Goal: Task Accomplishment & Management: Use online tool/utility

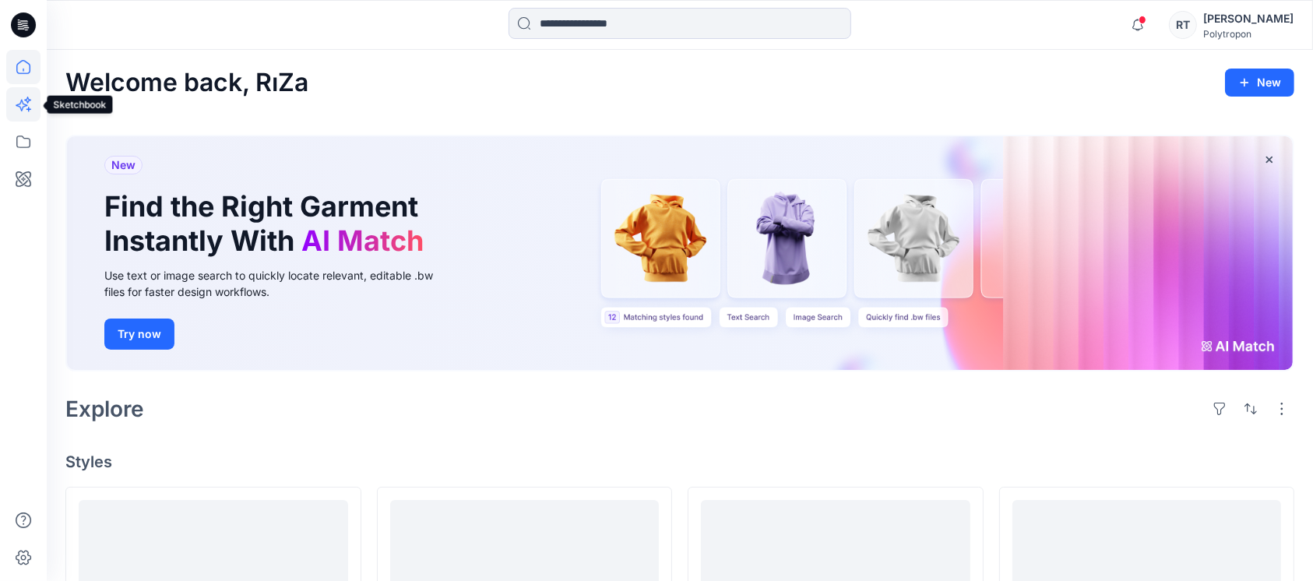
click at [23, 100] on icon at bounding box center [23, 104] width 34 height 34
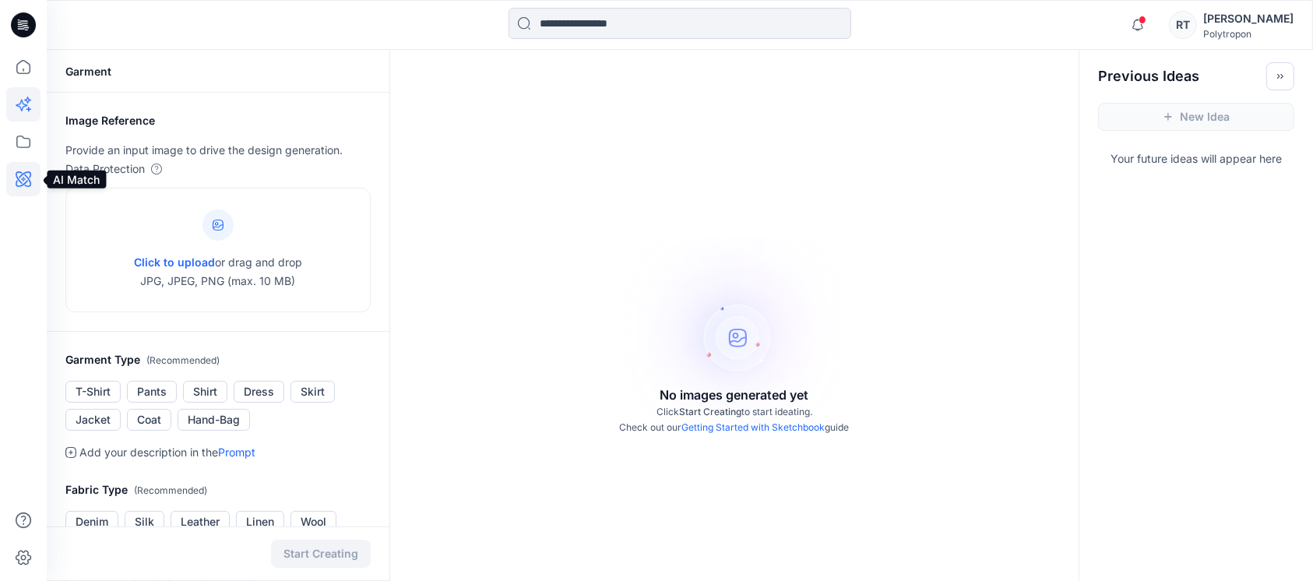
click at [19, 178] on icon at bounding box center [23, 179] width 34 height 34
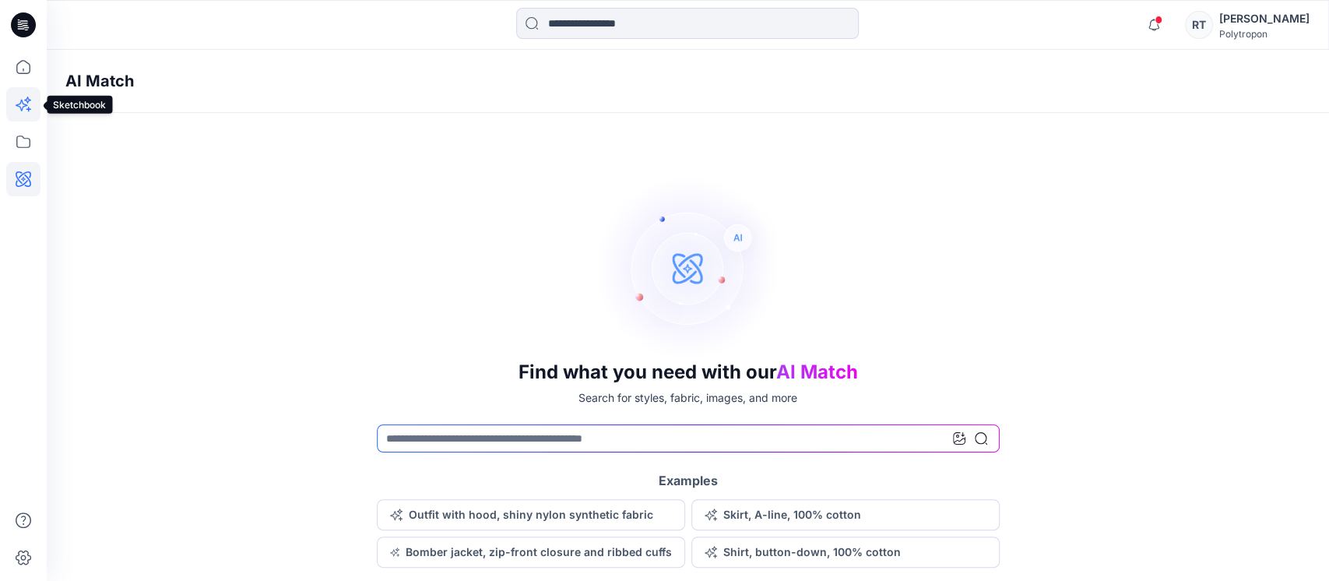
click at [24, 108] on icon at bounding box center [23, 104] width 34 height 34
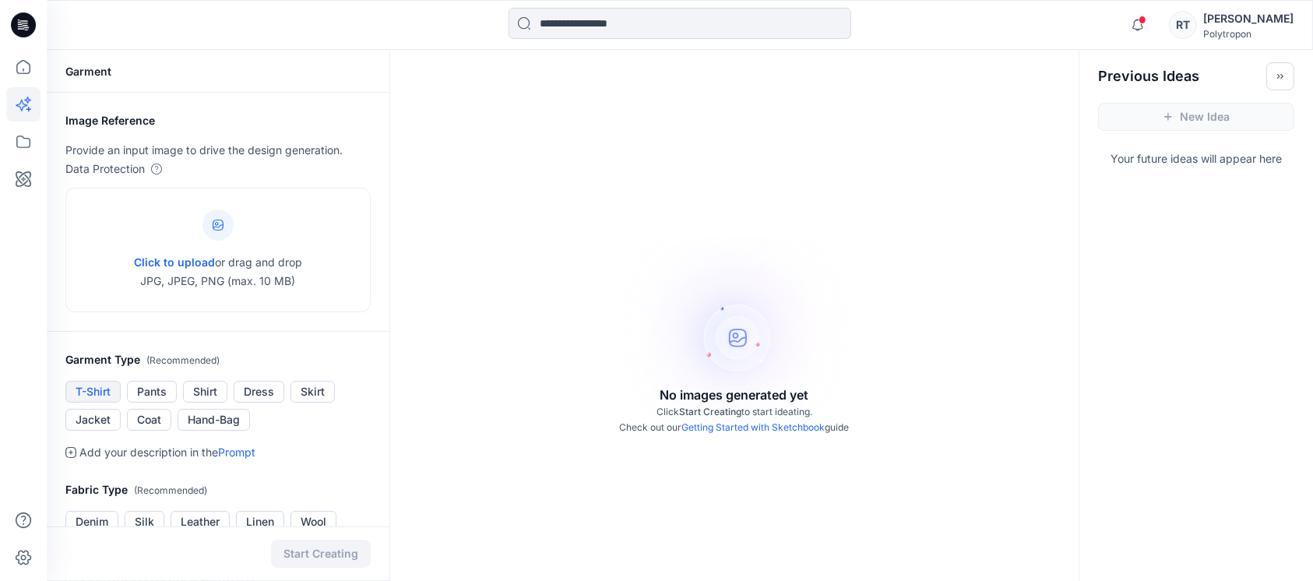
click at [99, 393] on button "T-Shirt" at bounding box center [92, 392] width 55 height 22
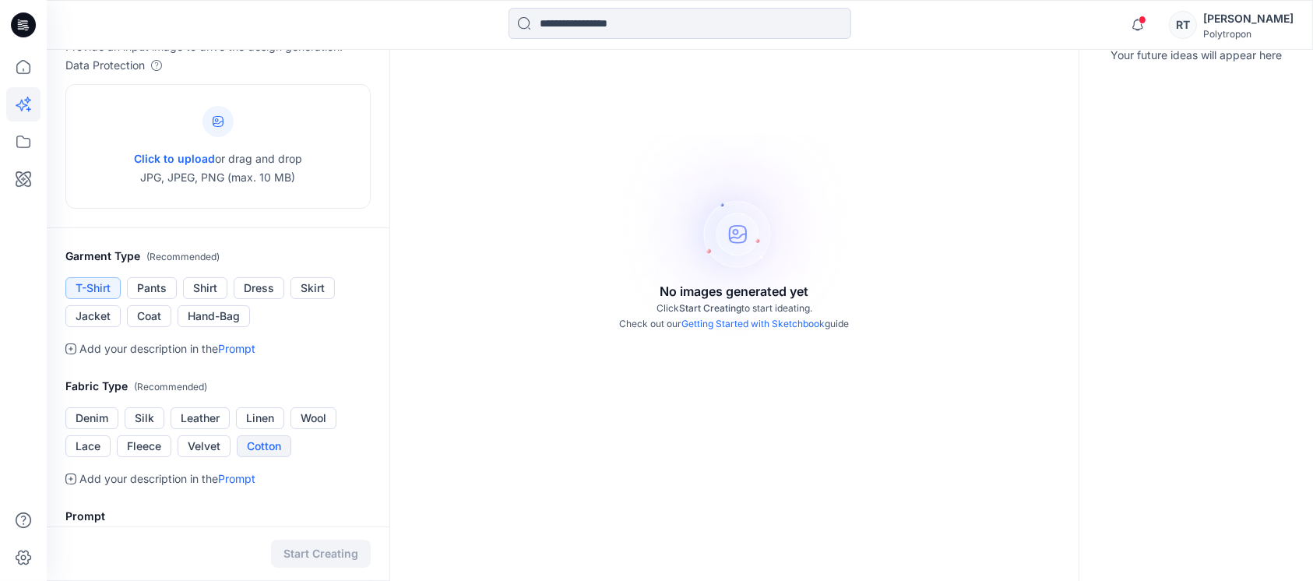
click at [253, 444] on button "Cotton" at bounding box center [264, 446] width 55 height 22
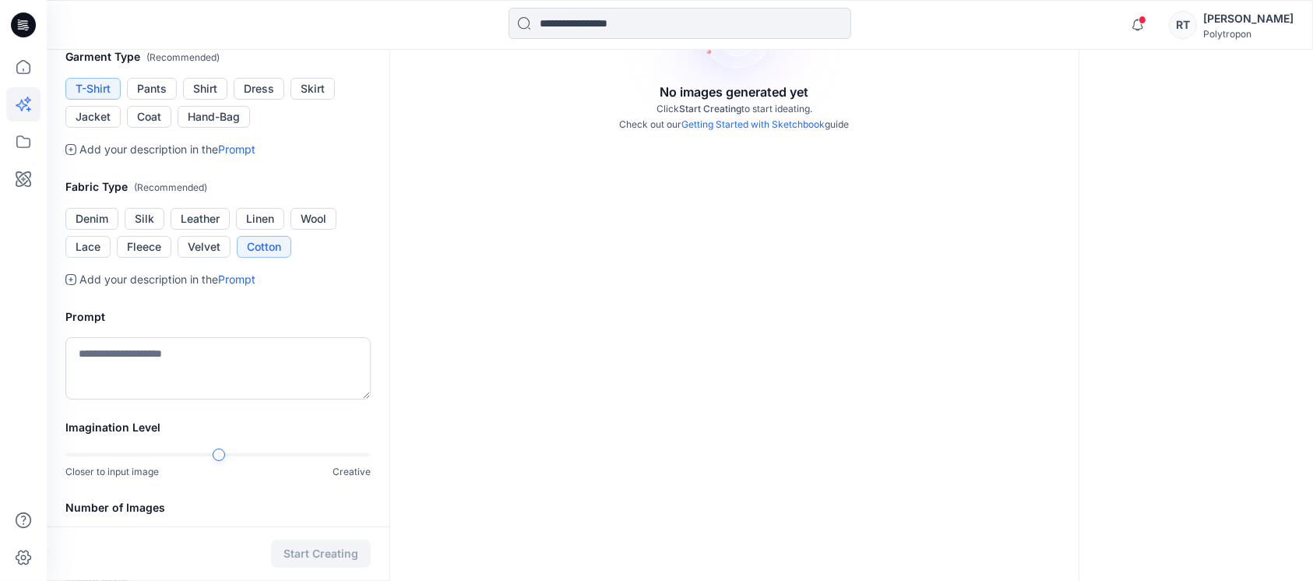
scroll to position [312, 0]
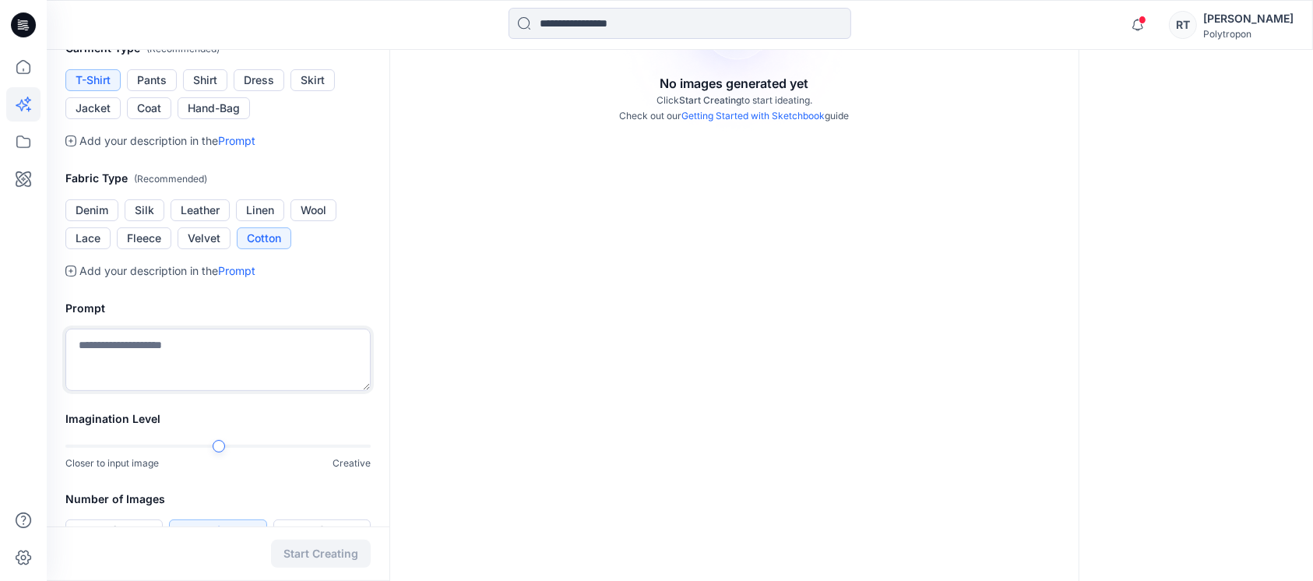
click at [120, 350] on textarea at bounding box center [217, 360] width 305 height 62
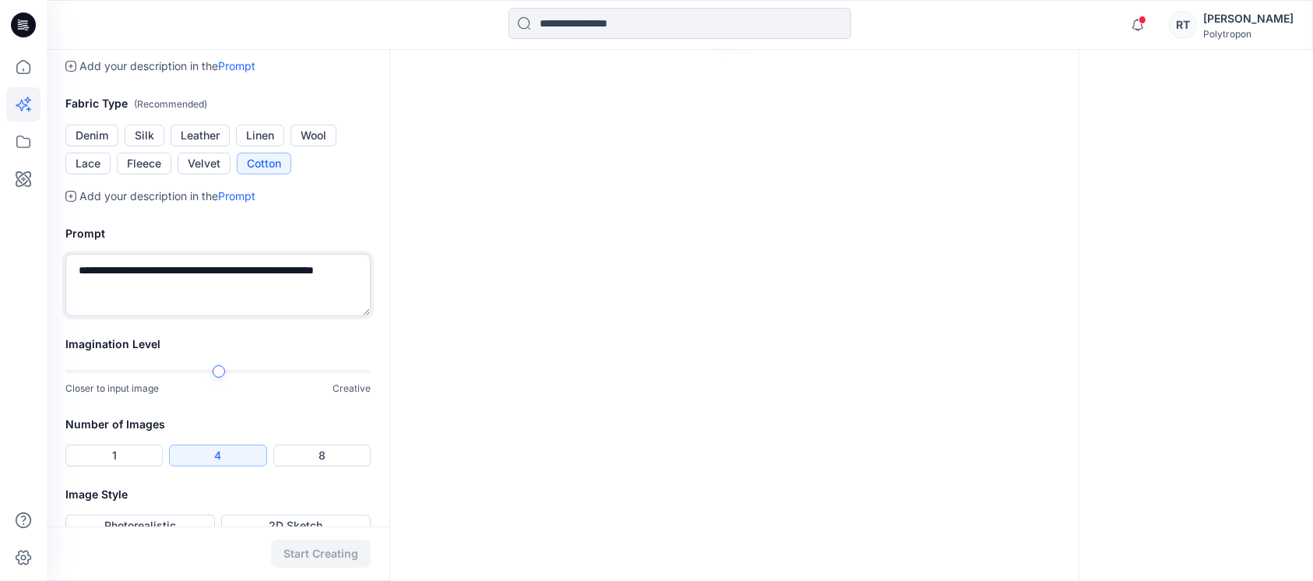
scroll to position [414, 0]
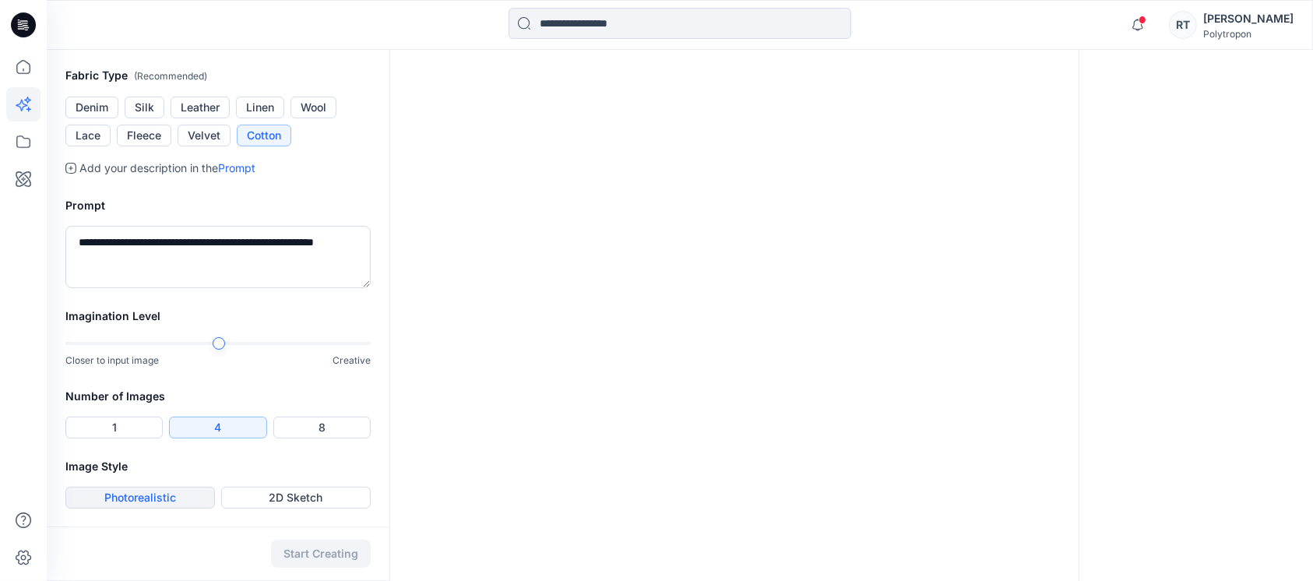
click at [143, 501] on button "Photorealistic" at bounding box center [140, 498] width 150 height 22
click at [134, 270] on textarea "**********" at bounding box center [217, 257] width 305 height 62
type textarea "**********"
click at [308, 547] on div "Start Creating" at bounding box center [218, 553] width 343 height 55
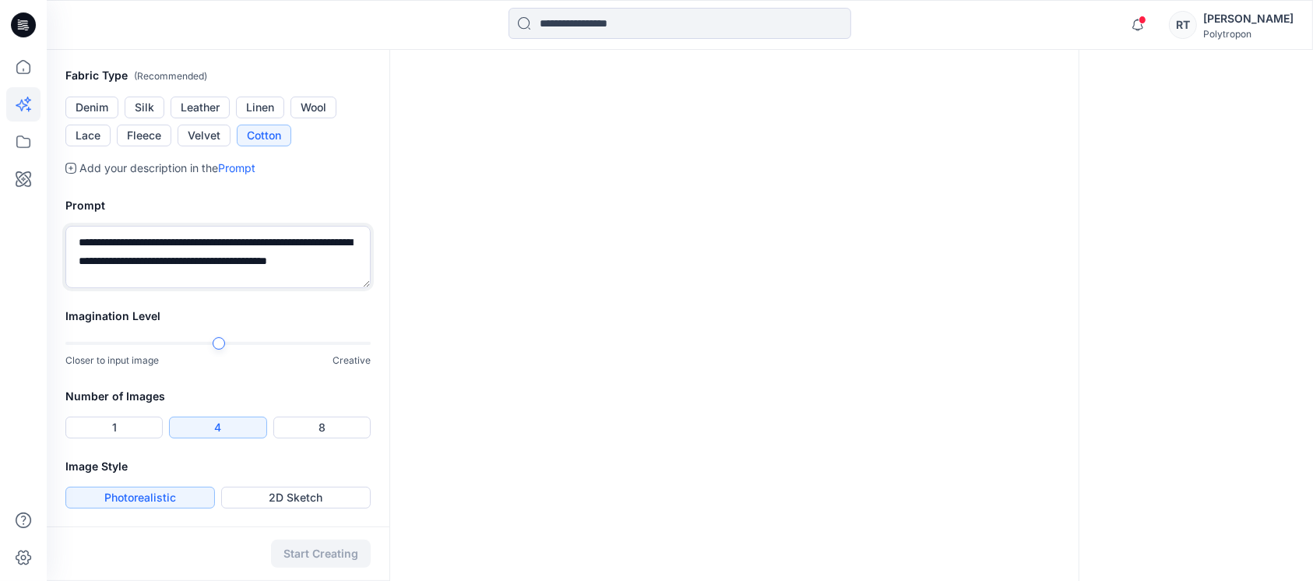
click at [234, 284] on textarea "**********" at bounding box center [217, 257] width 305 height 62
click at [112, 421] on button "1" at bounding box center [113, 428] width 97 height 22
click at [167, 492] on button "Photorealistic" at bounding box center [140, 498] width 150 height 22
click at [318, 547] on div "Start Creating" at bounding box center [218, 553] width 343 height 55
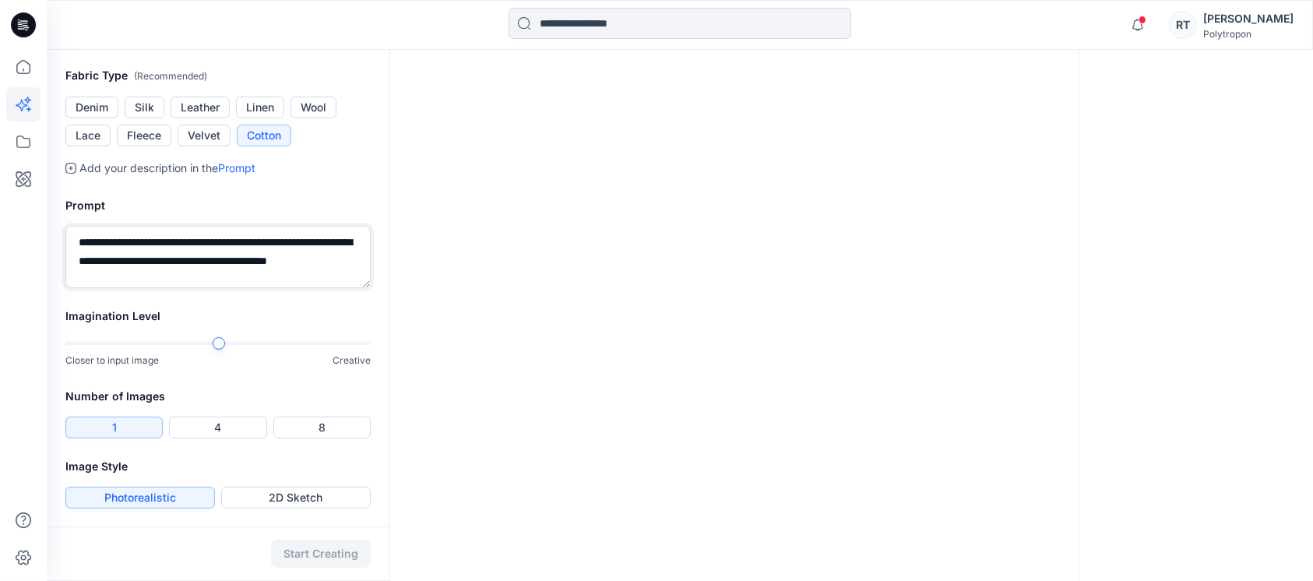
drag, startPoint x: 169, startPoint y: 270, endPoint x: 81, endPoint y: 231, distance: 96.6
click at [81, 231] on textarea "**********" at bounding box center [217, 257] width 305 height 62
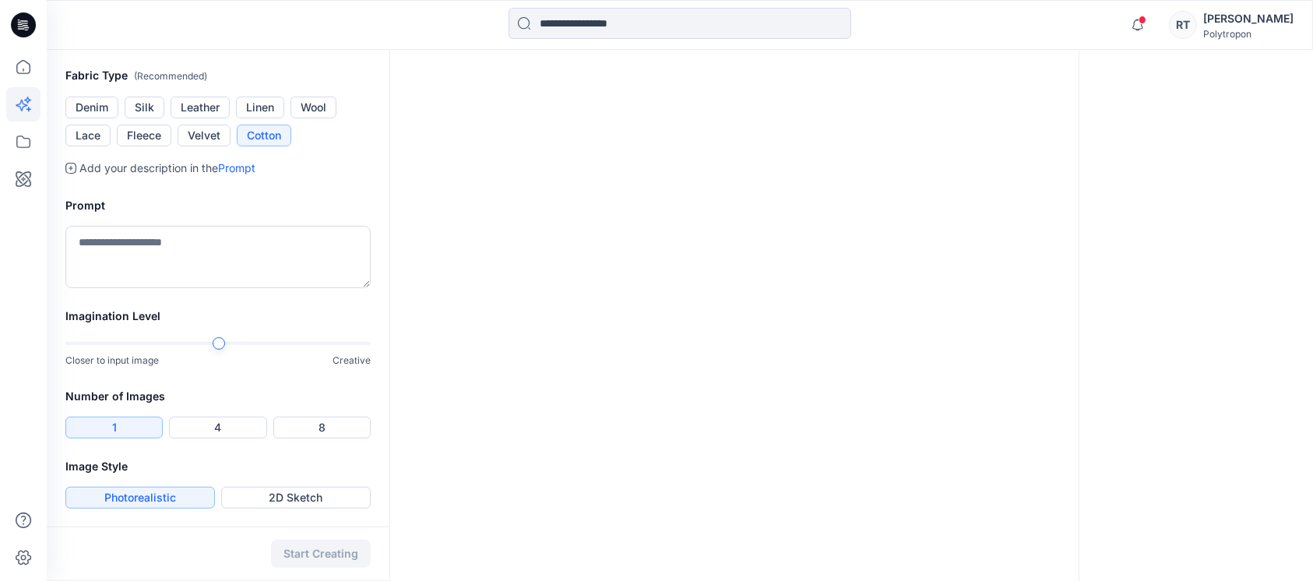
click at [206, 539] on div "Start Creating" at bounding box center [218, 553] width 343 height 55
click at [210, 422] on button "4" at bounding box center [217, 428] width 97 height 22
click at [265, 495] on button "2D Sketch" at bounding box center [296, 498] width 150 height 22
click at [162, 495] on button "Photorealistic" at bounding box center [140, 498] width 150 height 22
click at [126, 252] on textarea at bounding box center [217, 257] width 305 height 62
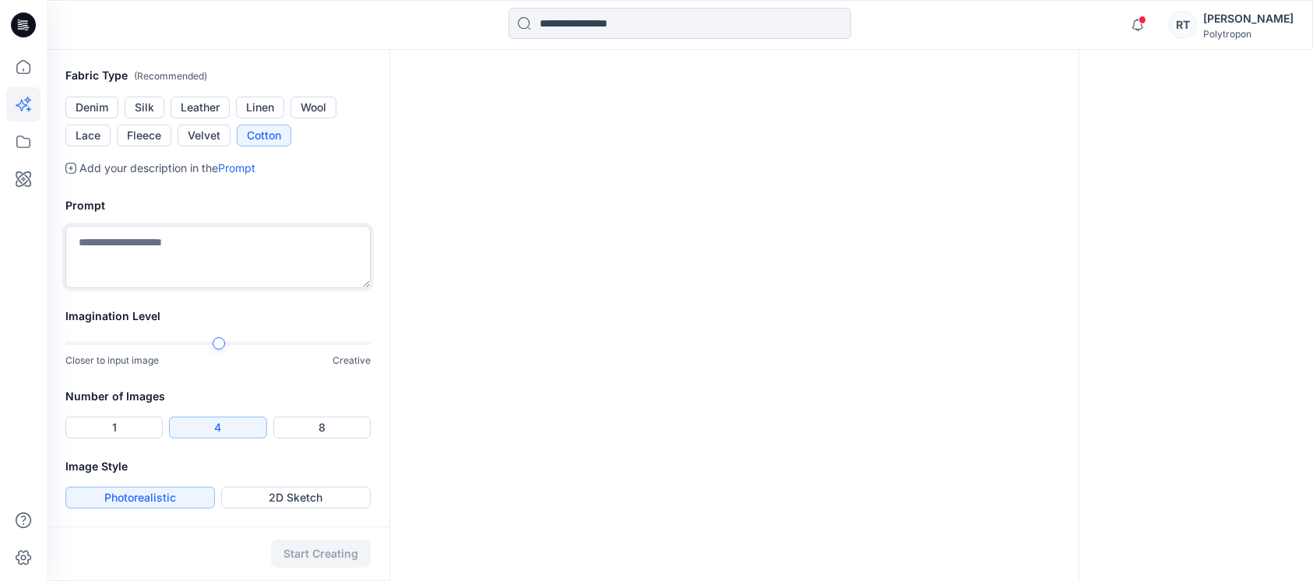
paste textarea "**********"
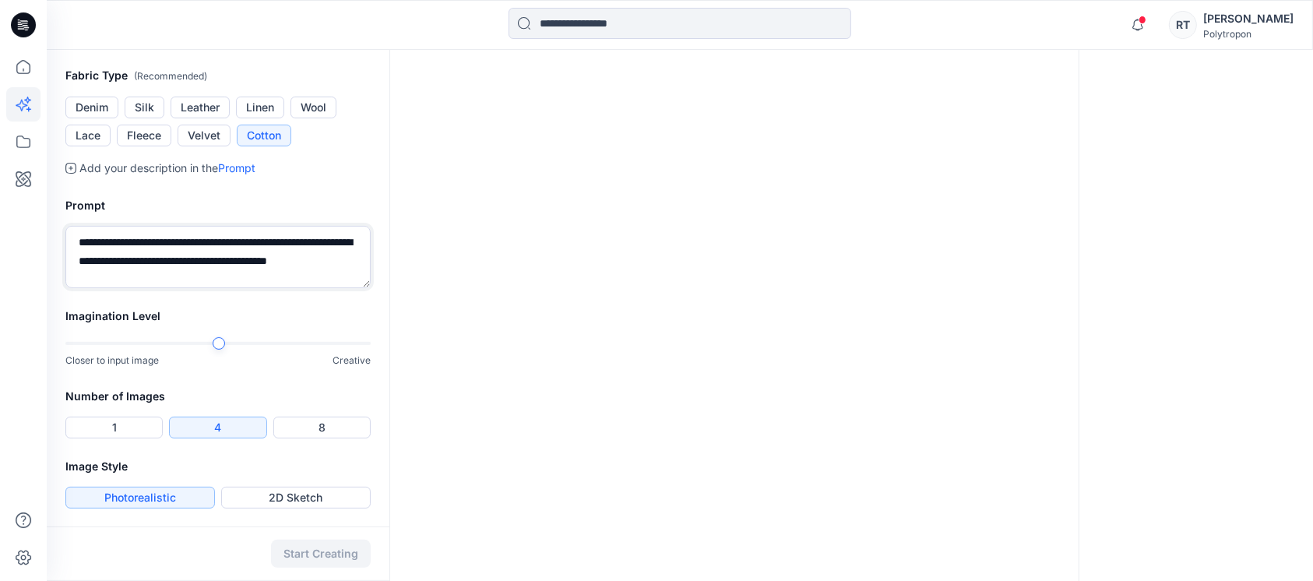
type textarea "**********"
click at [314, 549] on div "Start Creating" at bounding box center [218, 553] width 343 height 55
click at [314, 548] on div "Start Creating" at bounding box center [218, 553] width 343 height 55
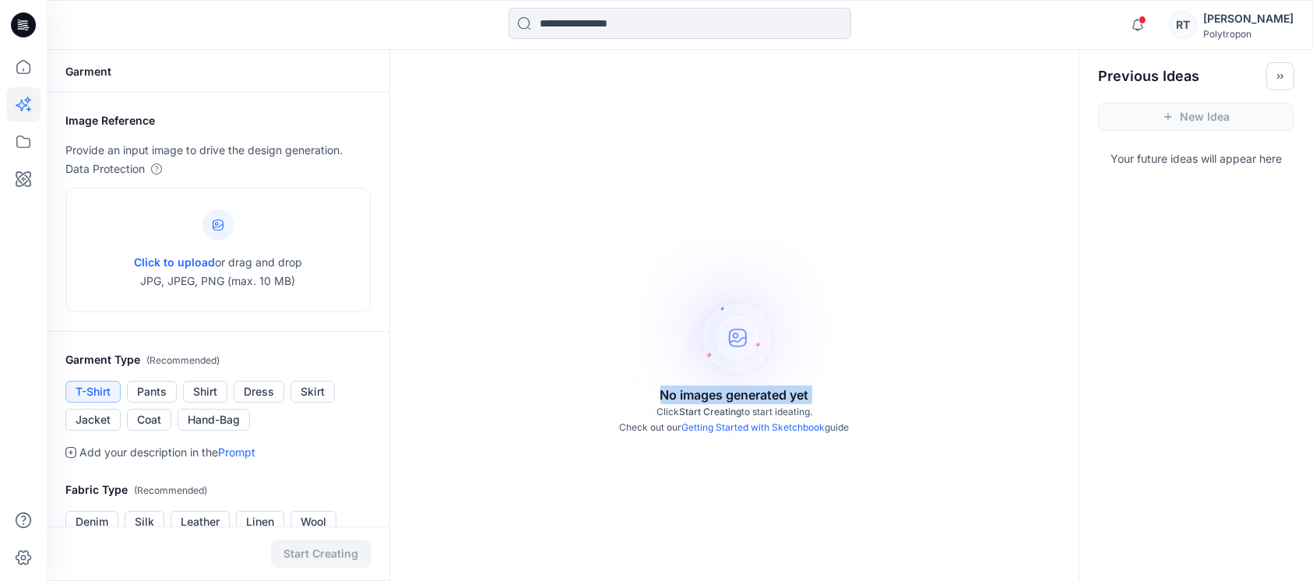
click at [731, 426] on link "Getting Started with Sketchbook" at bounding box center [753, 427] width 143 height 12
click at [302, 551] on div "Start Creating" at bounding box center [218, 553] width 343 height 55
click at [305, 550] on div "Start Creating" at bounding box center [218, 553] width 343 height 55
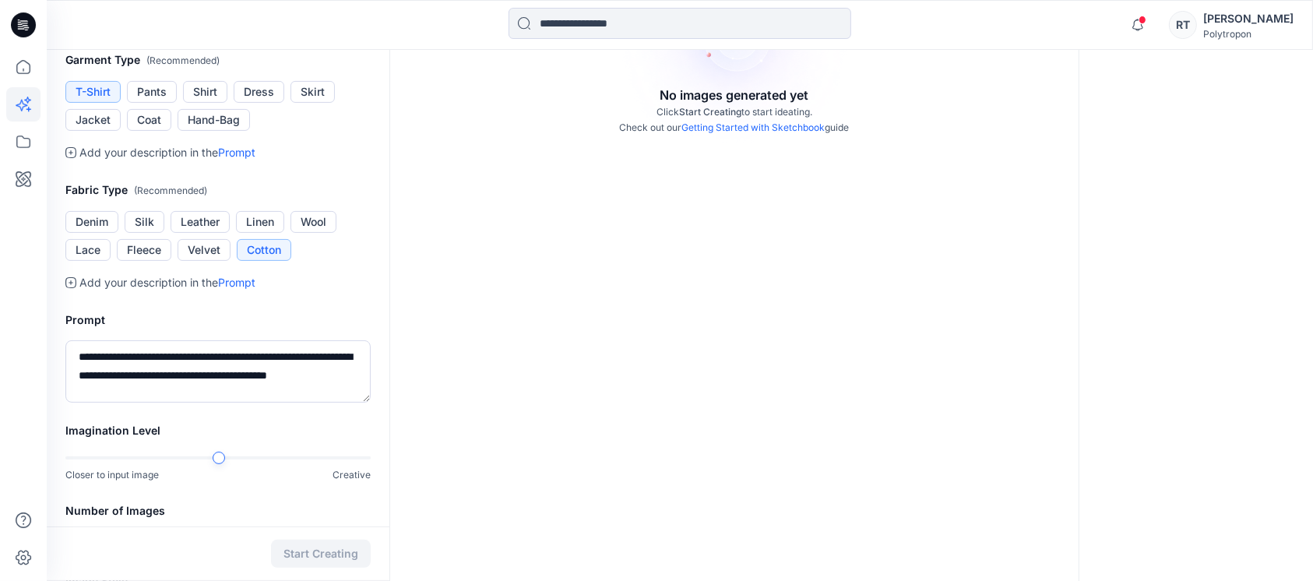
scroll to position [312, 0]
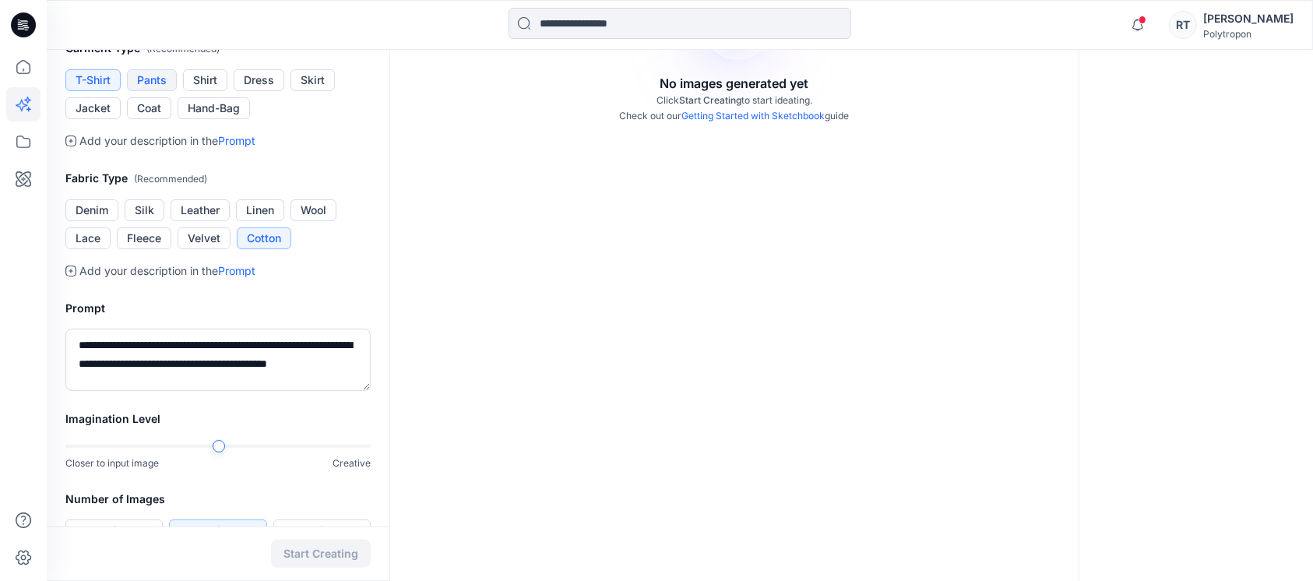
click at [157, 82] on button "Pants" at bounding box center [152, 80] width 50 height 22
click at [96, 83] on button "T-Shirt" at bounding box center [92, 80] width 55 height 22
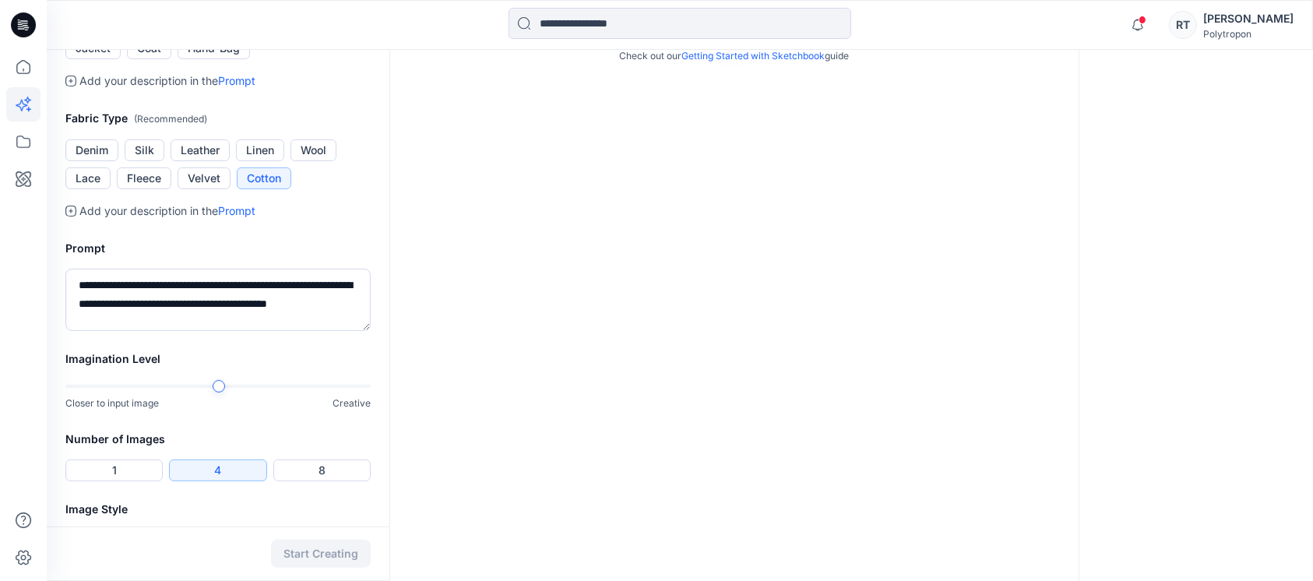
scroll to position [414, 0]
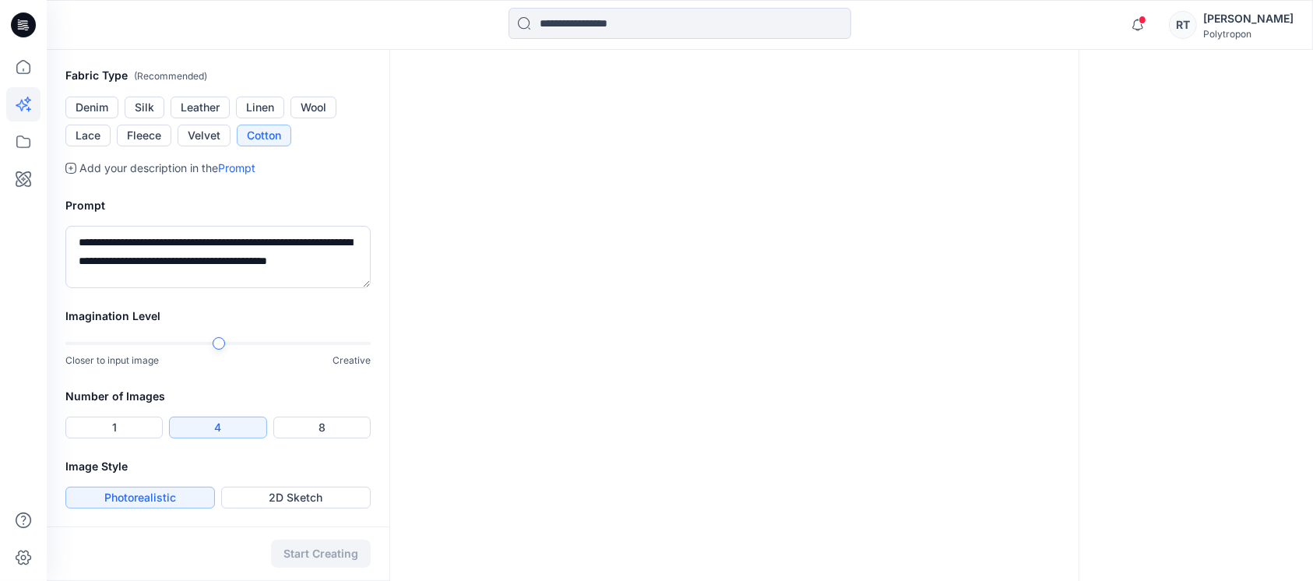
drag, startPoint x: 107, startPoint y: 424, endPoint x: 118, endPoint y: 410, distance: 17.3
click at [107, 422] on button "1" at bounding box center [113, 428] width 97 height 22
click at [83, 342] on div at bounding box center [217, 343] width 305 height 3
click at [73, 342] on div at bounding box center [217, 343] width 305 height 3
click at [68, 342] on div at bounding box center [66, 343] width 12 height 12
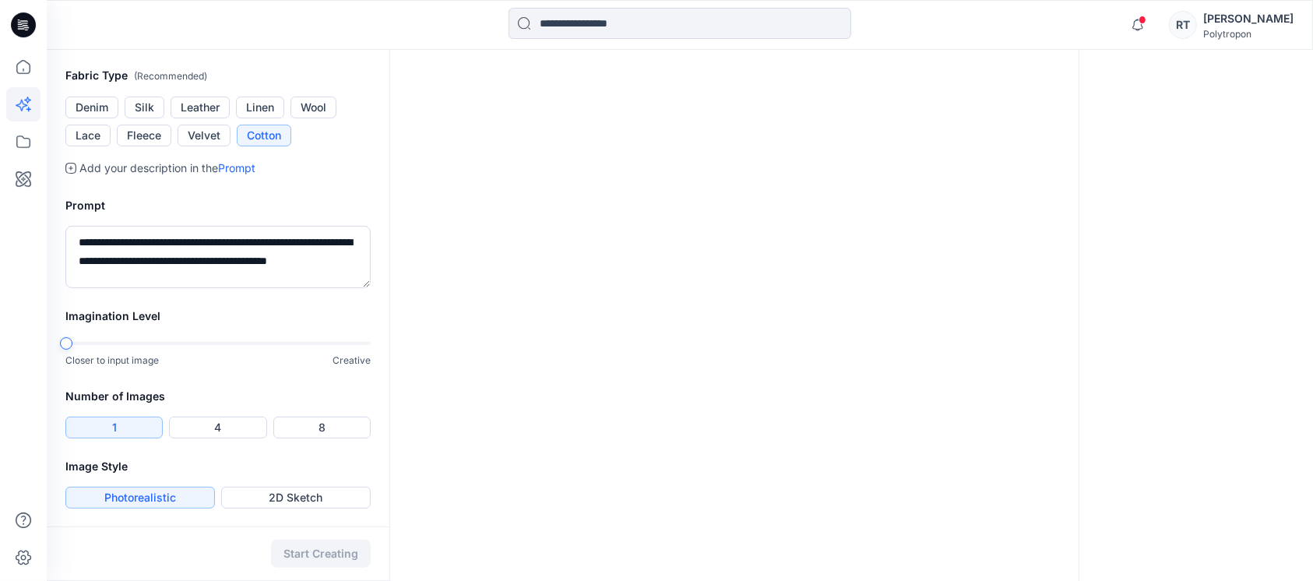
click at [302, 551] on div "Start Creating" at bounding box center [218, 553] width 343 height 55
click at [125, 341] on div at bounding box center [217, 343] width 305 height 11
click at [280, 340] on div at bounding box center [217, 343] width 305 height 11
click at [349, 338] on div at bounding box center [217, 343] width 305 height 11
click at [361, 343] on div at bounding box center [217, 343] width 305 height 3
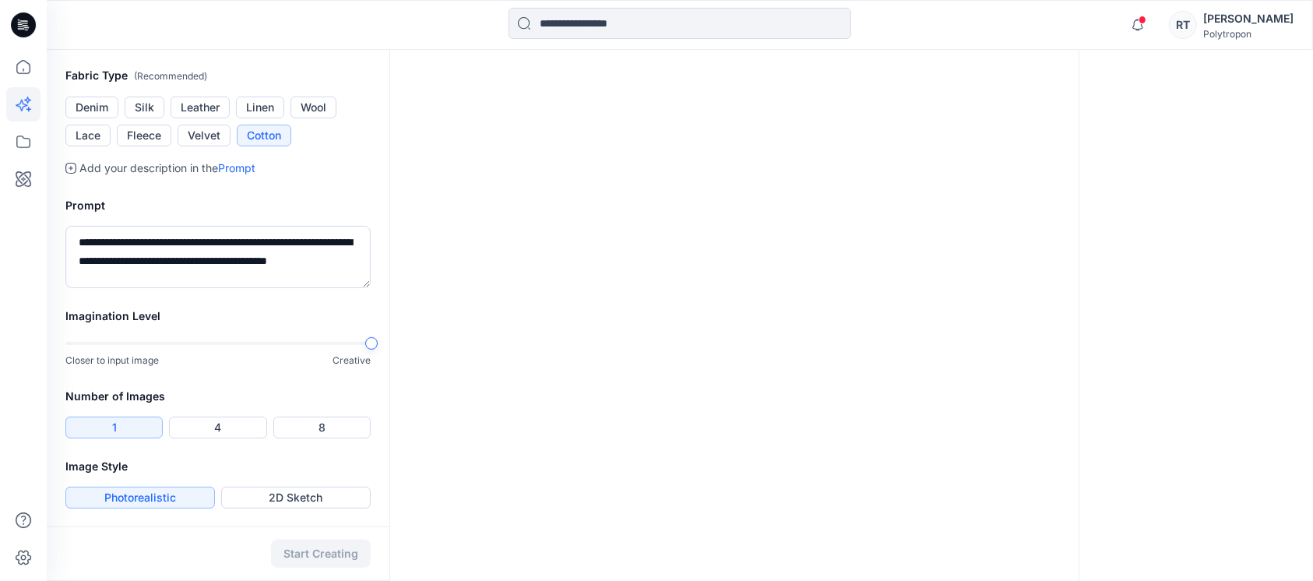
click at [171, 497] on button "Photorealistic" at bounding box center [140, 498] width 150 height 22
click at [165, 495] on button "Photorealistic" at bounding box center [140, 498] width 150 height 22
click at [246, 166] on link "Prompt" at bounding box center [236, 167] width 37 height 13
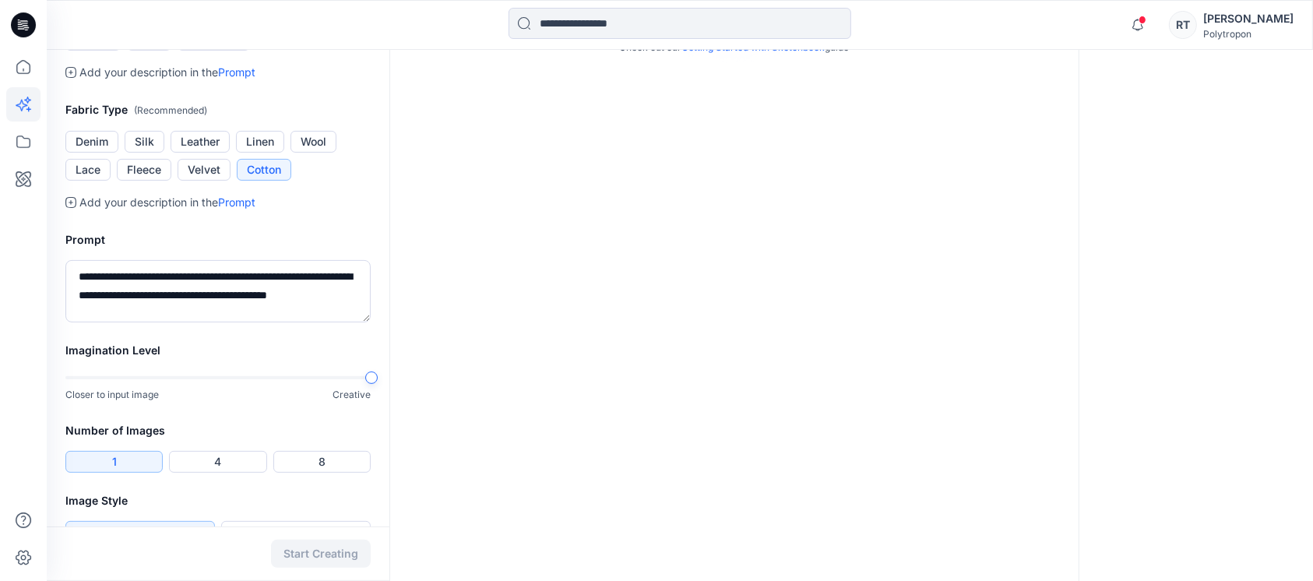
click at [231, 198] on link "Prompt" at bounding box center [236, 201] width 37 height 13
click at [234, 198] on link "Prompt" at bounding box center [236, 201] width 37 height 13
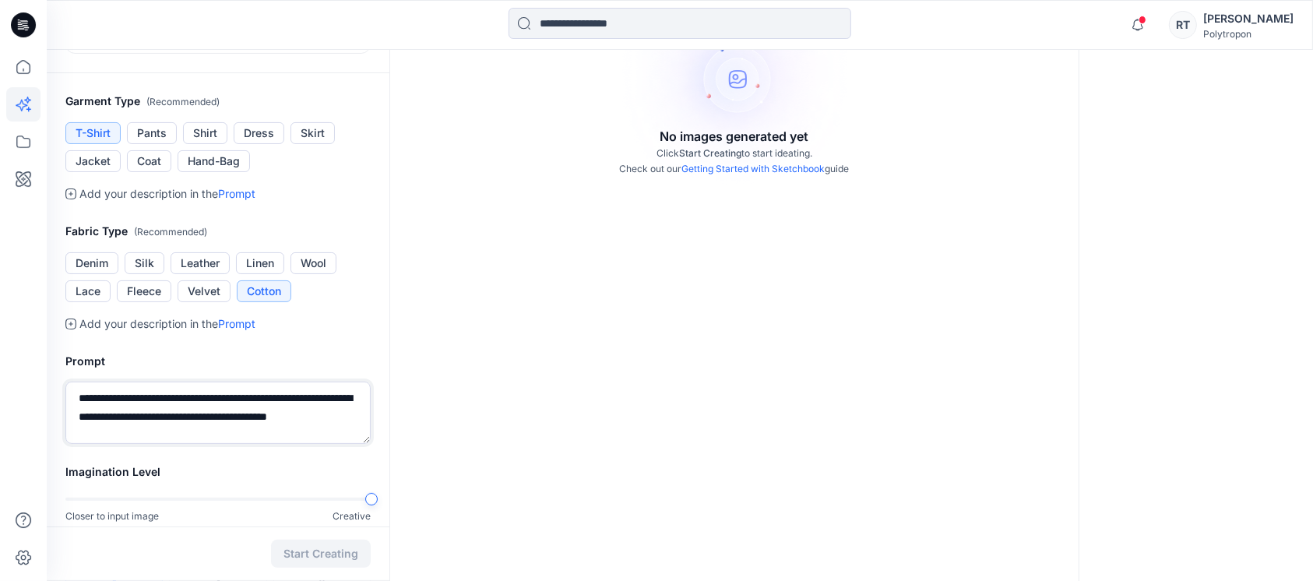
scroll to position [0, 0]
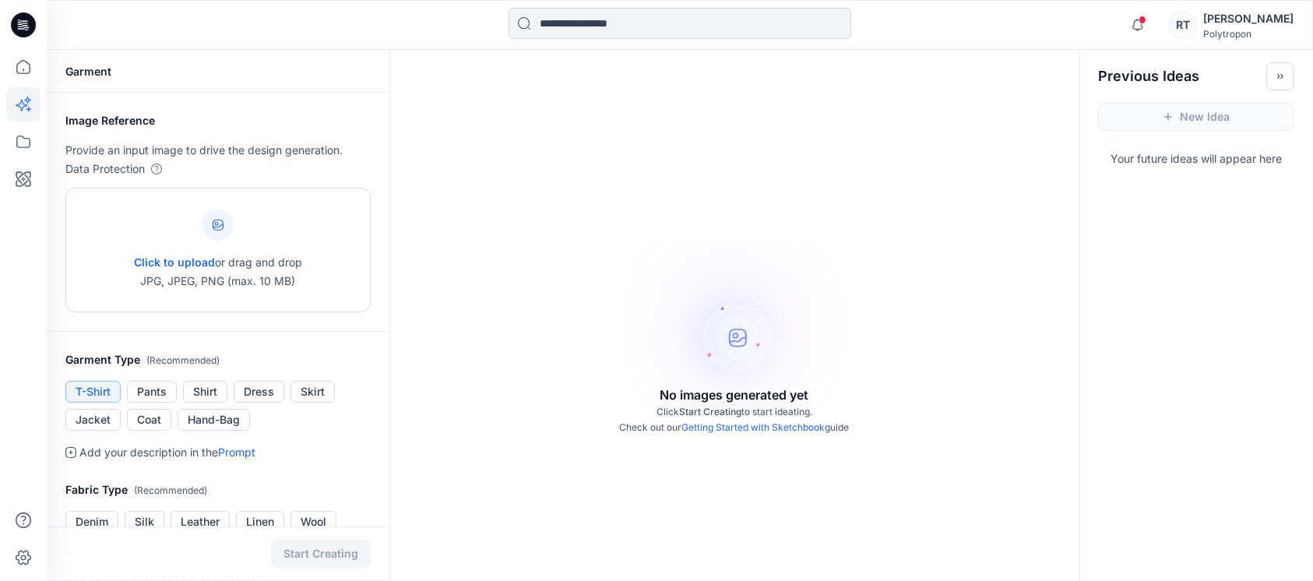
drag, startPoint x: 176, startPoint y: 218, endPoint x: 111, endPoint y: 242, distance: 69.0
click at [111, 242] on div "Click to upload or drag and drop JPG, JPEG, PNG (max. 10 MB)" at bounding box center [217, 250] width 305 height 125
click at [165, 213] on div "Click to upload or drag and drop JPG, JPEG, PNG (max. 10 MB)" at bounding box center [218, 250] width 168 height 118
click at [183, 236] on div "Click to upload or drag and drop JPG, JPEG, PNG (max. 10 MB)" at bounding box center [218, 250] width 168 height 118
type input "**********"
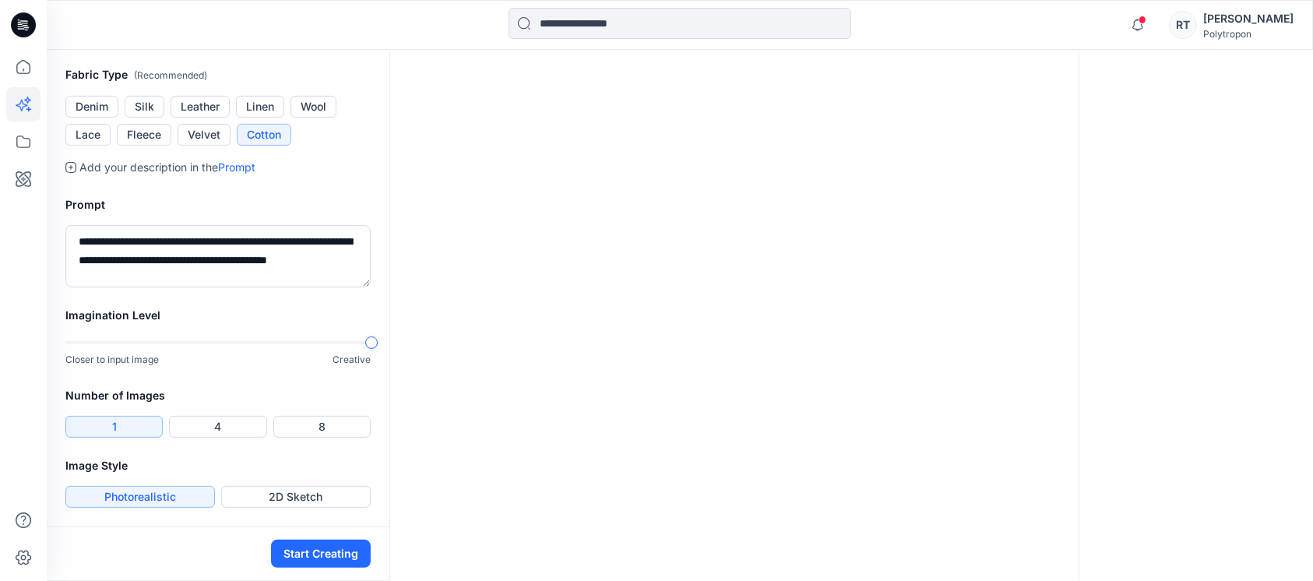
scroll to position [491, 0]
click at [324, 549] on button "Start Creating" at bounding box center [321, 554] width 100 height 28
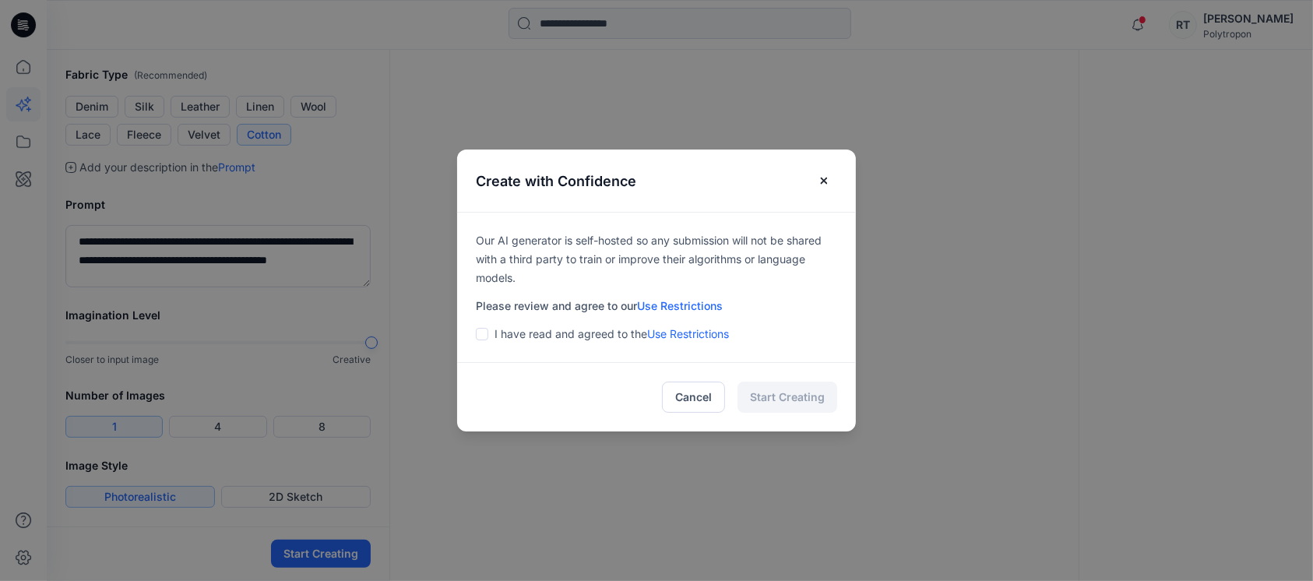
click at [488, 333] on span at bounding box center [482, 334] width 12 height 12
click at [801, 400] on button "Start Creating" at bounding box center [788, 397] width 100 height 31
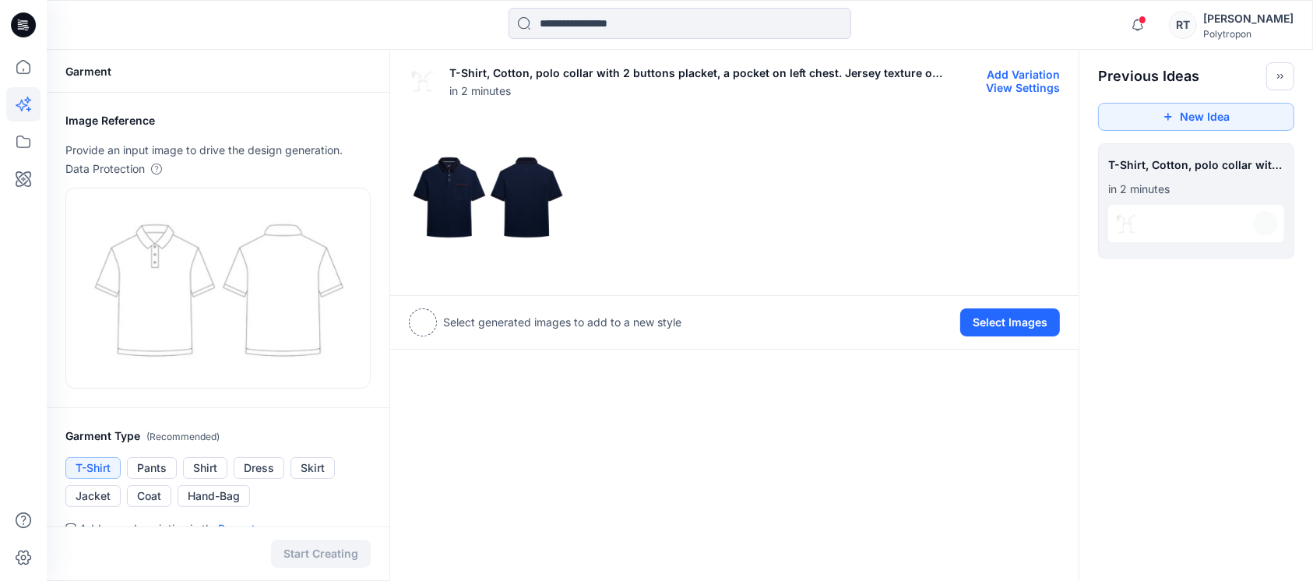
click at [479, 189] on img at bounding box center [488, 197] width 157 height 157
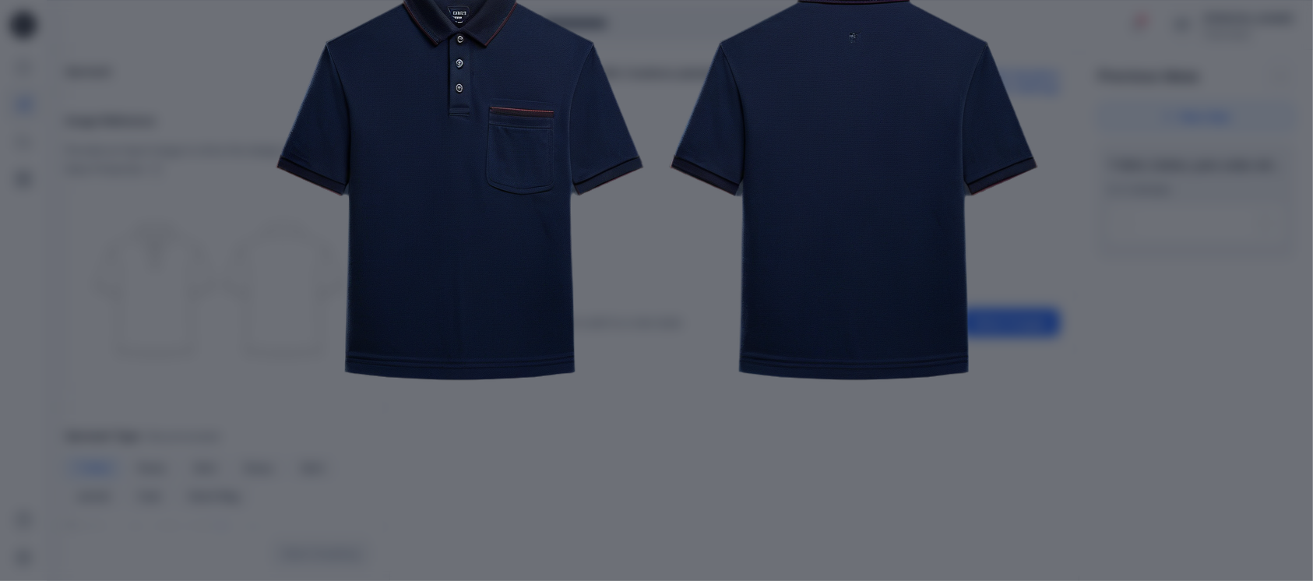
scroll to position [191, 0]
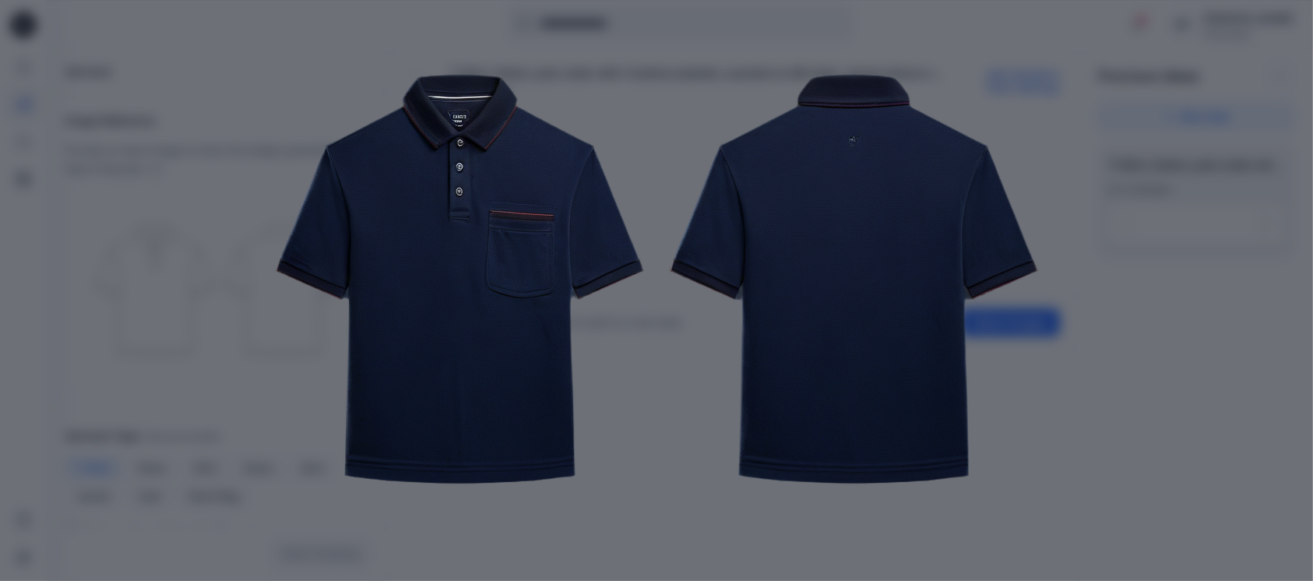
click at [436, 260] on img at bounding box center [656, 279] width 797 height 797
click at [442, 259] on img at bounding box center [656, 279] width 797 height 797
click at [186, 269] on div "Close" at bounding box center [656, 290] width 1313 height 581
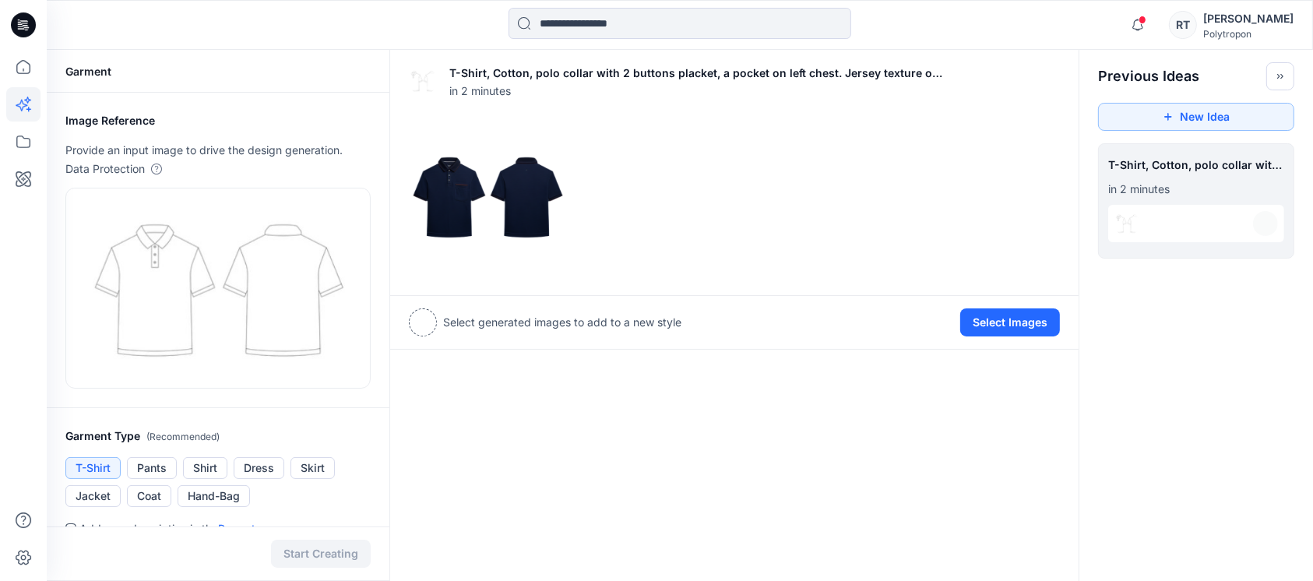
click at [421, 327] on div at bounding box center [423, 322] width 28 height 28
click at [990, 319] on button "Select Images" at bounding box center [1010, 322] width 100 height 28
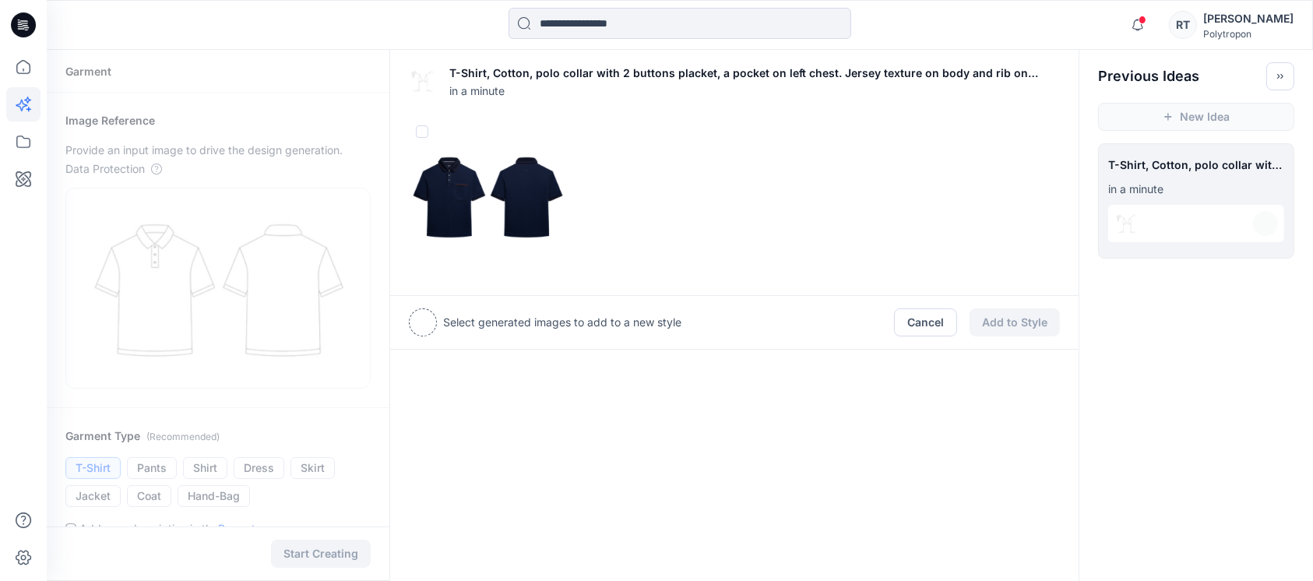
click at [488, 200] on img at bounding box center [488, 197] width 157 height 157
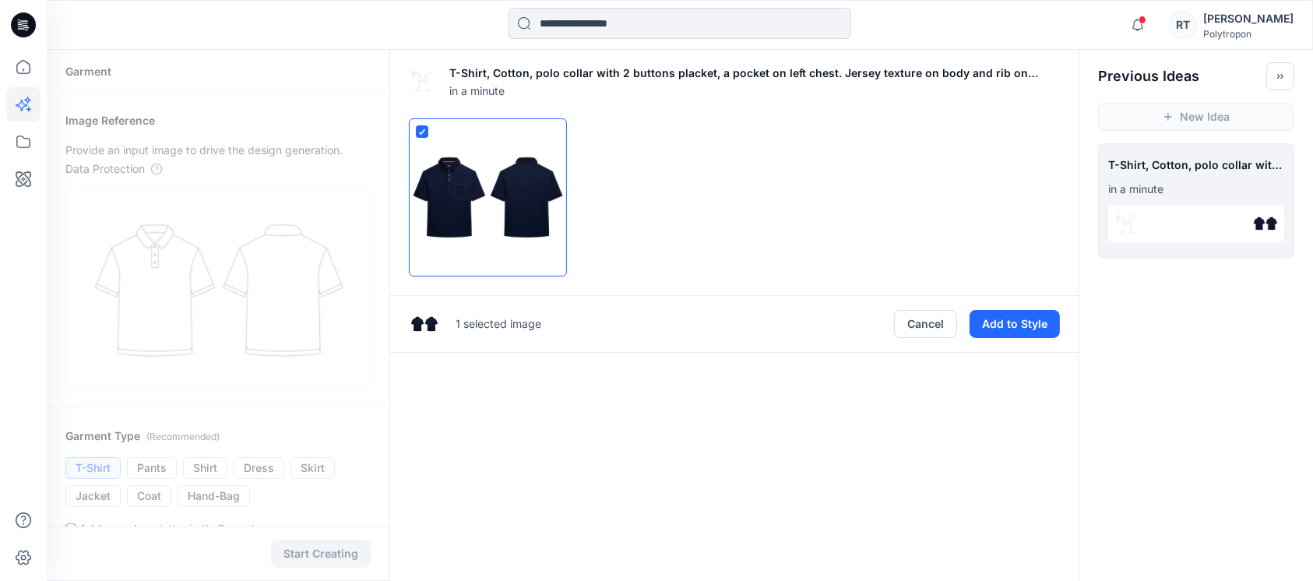
click at [577, 202] on div at bounding box center [734, 197] width 651 height 158
click at [528, 202] on img at bounding box center [488, 197] width 157 height 157
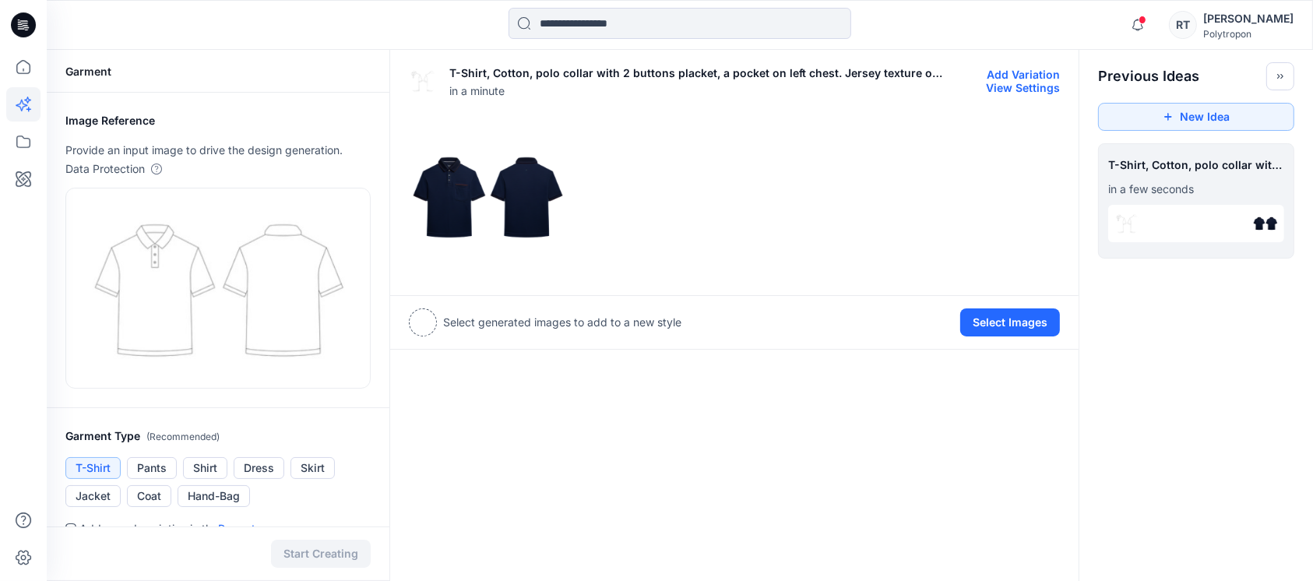
click at [528, 202] on img at bounding box center [488, 197] width 157 height 157
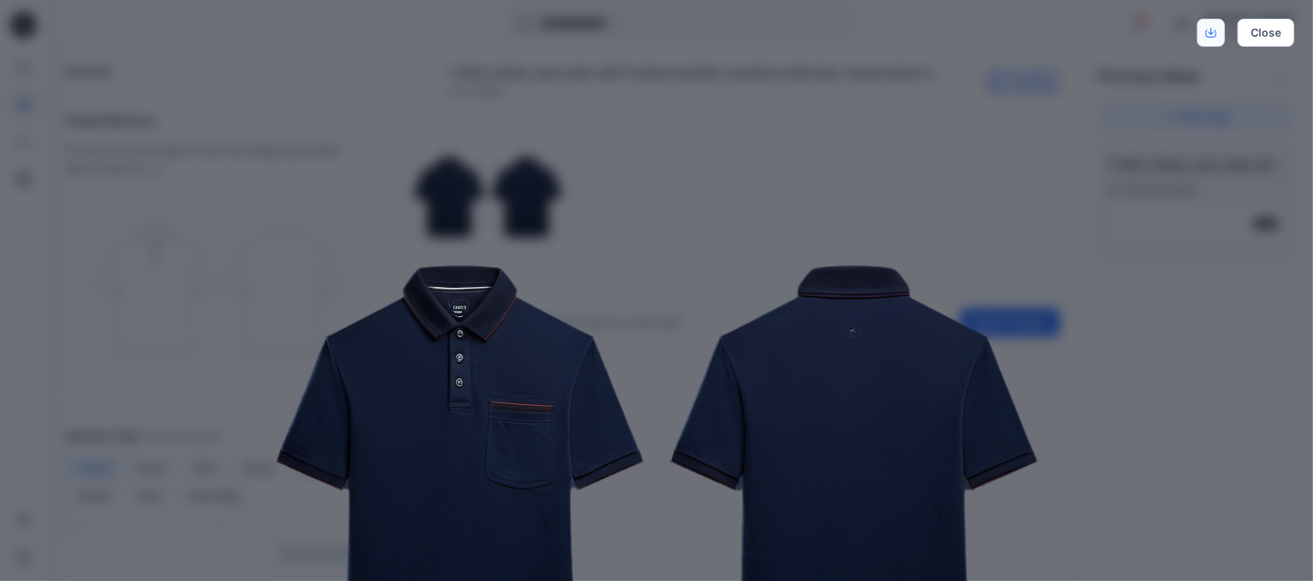
click at [1204, 29] on link "Download" at bounding box center [1211, 33] width 28 height 28
click at [745, 224] on img at bounding box center [656, 470] width 797 height 797
click at [779, 185] on img at bounding box center [656, 470] width 797 height 797
click at [1275, 40] on button "Close" at bounding box center [1265, 33] width 57 height 28
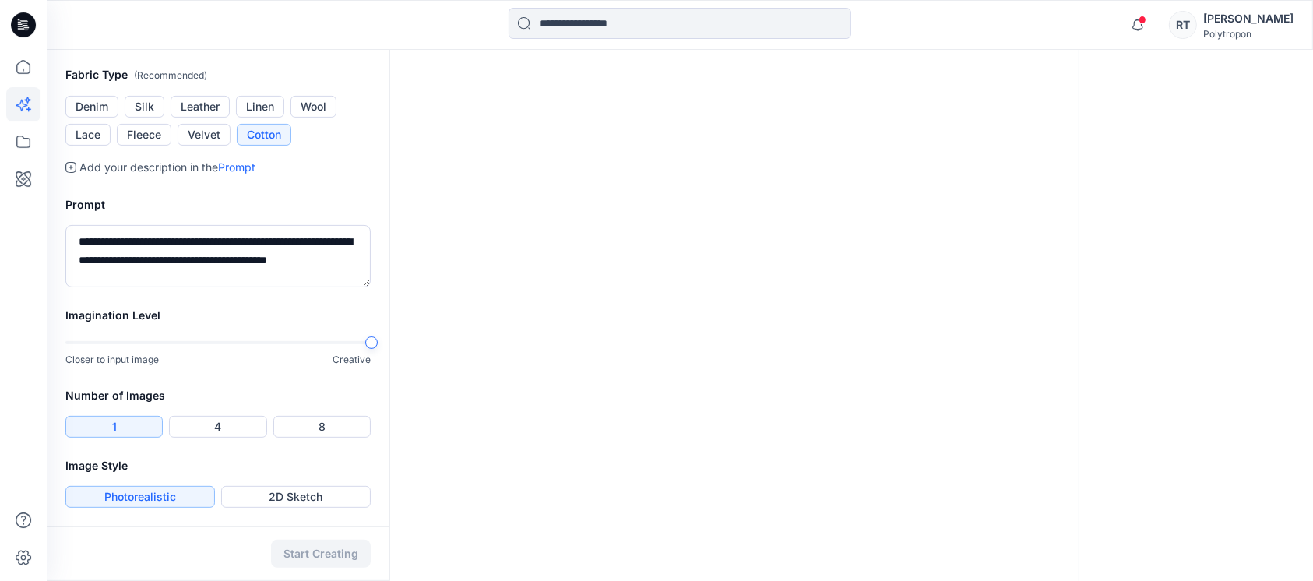
scroll to position [0, 0]
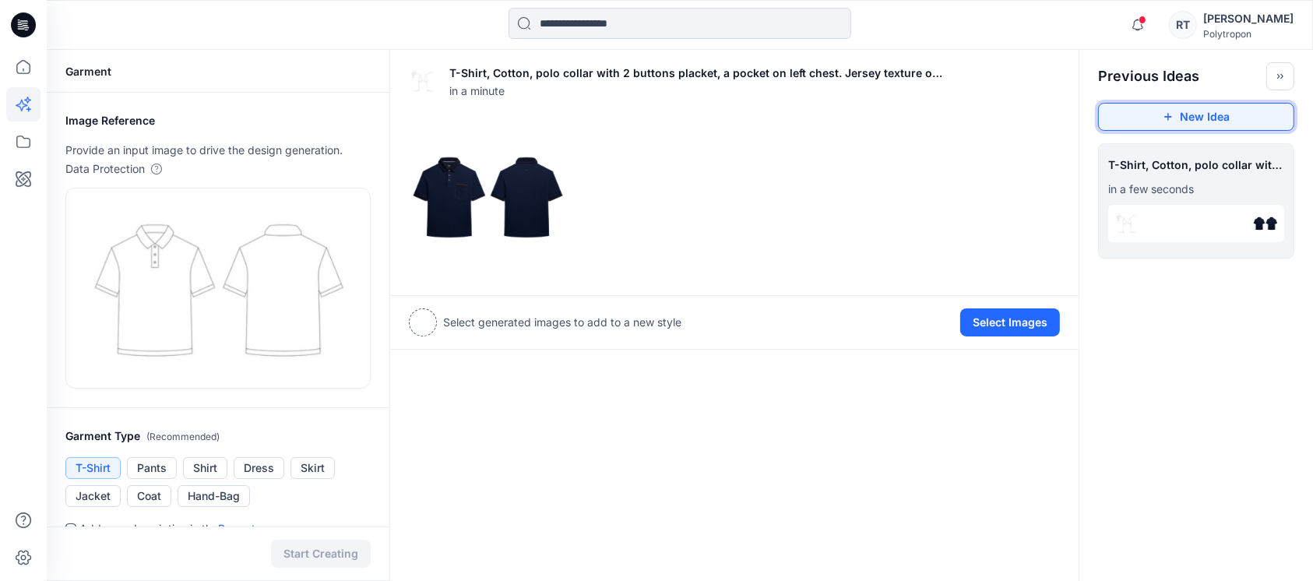
click at [1145, 108] on button "New Idea" at bounding box center [1196, 117] width 196 height 28
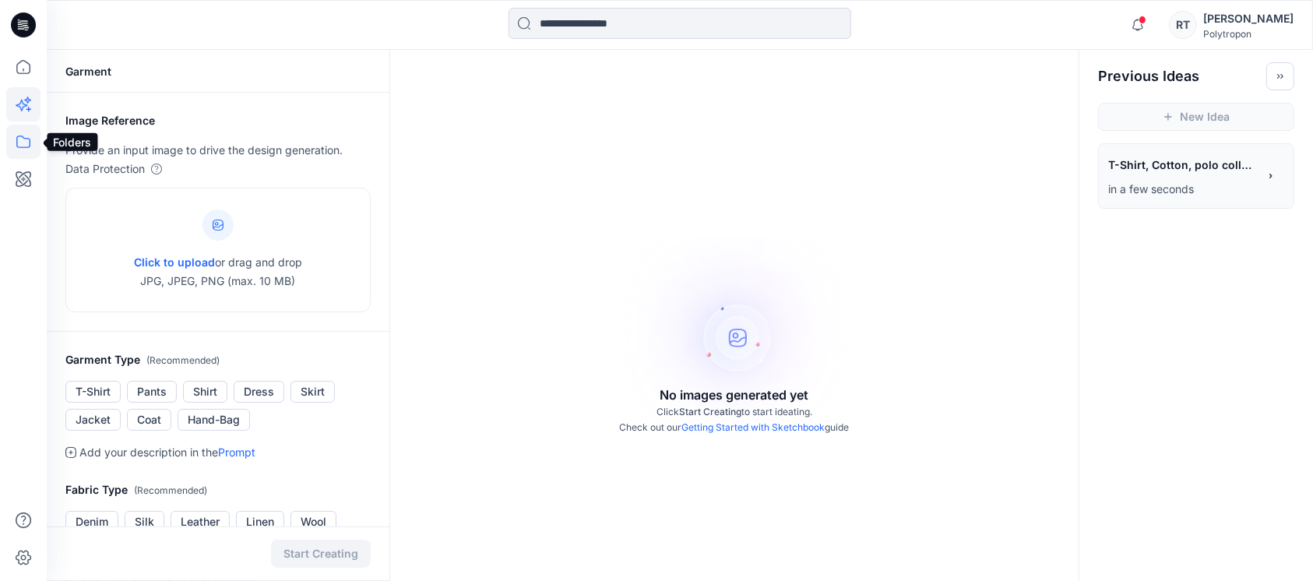
click at [25, 143] on icon at bounding box center [23, 142] width 34 height 34
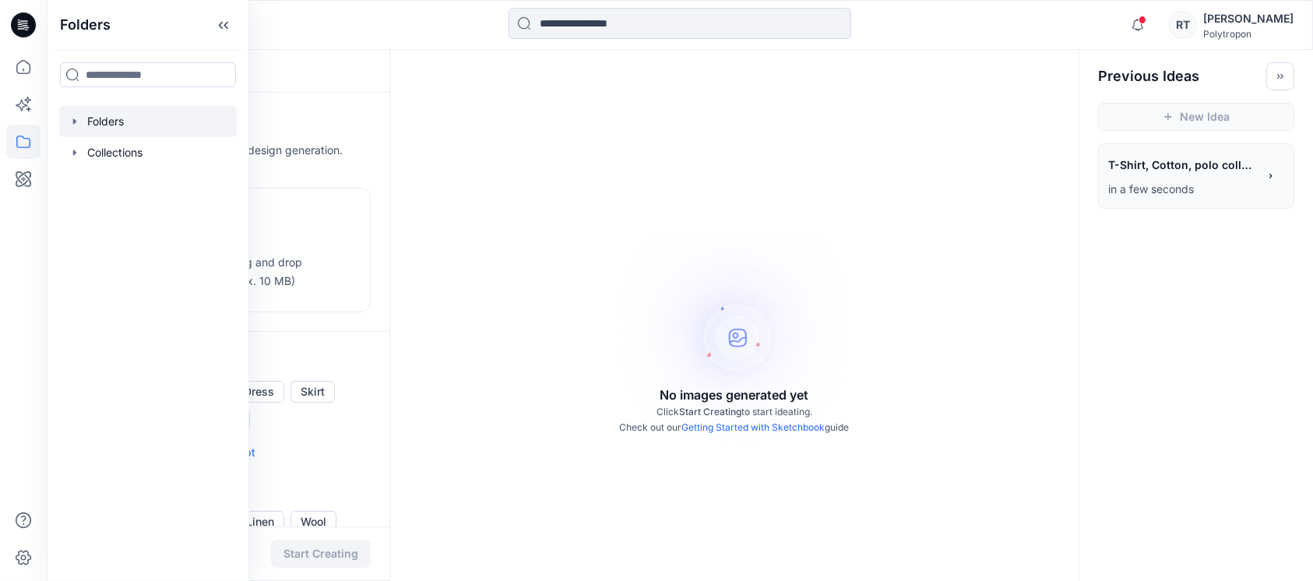
click at [91, 131] on div at bounding box center [148, 121] width 178 height 31
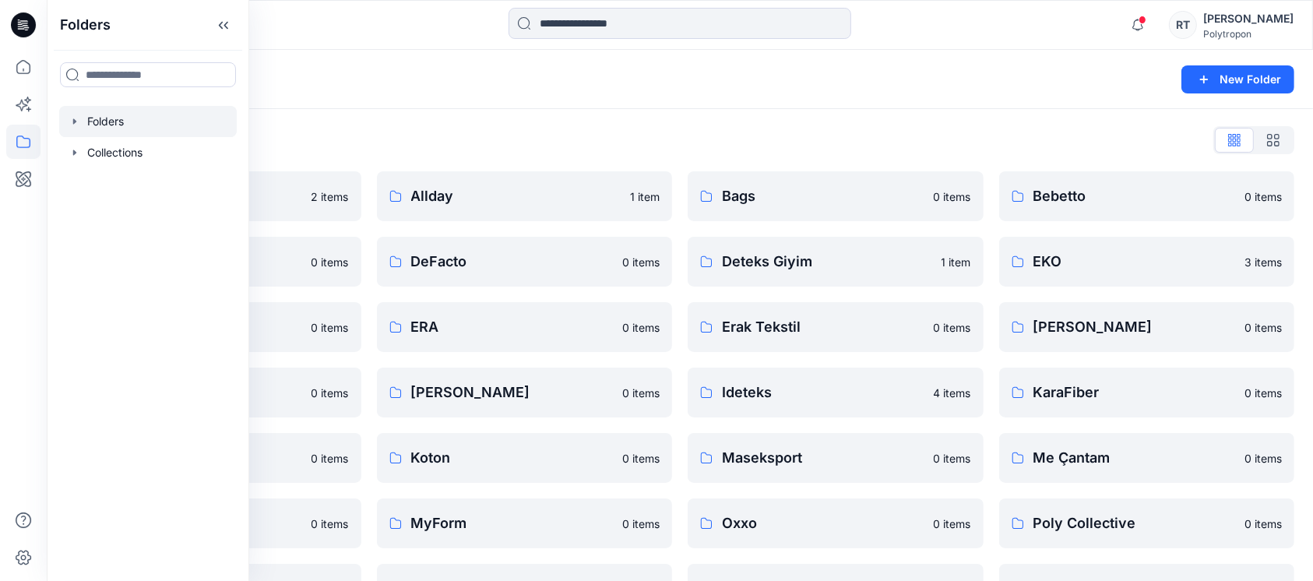
click at [464, 119] on div "Folders List Acarlar Çanta 2 items CHARUEL 0 items Elyaf Tekstil 0 items Fıratt…" at bounding box center [680, 436] width 1266 height 654
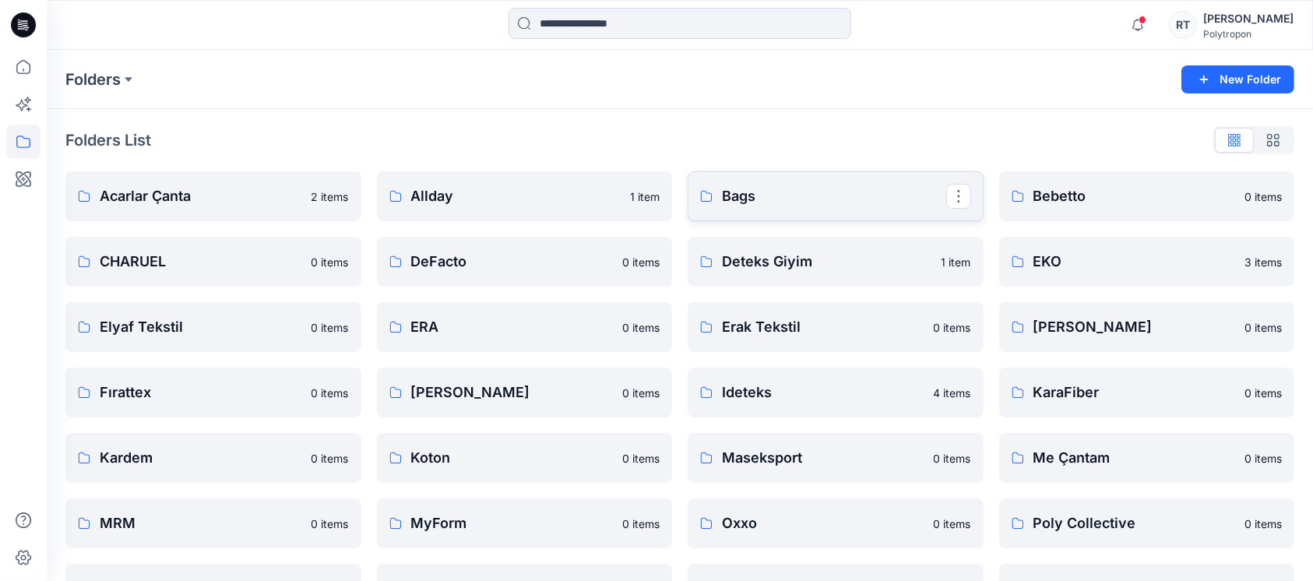
click at [805, 196] on p "Bags" at bounding box center [834, 196] width 224 height 22
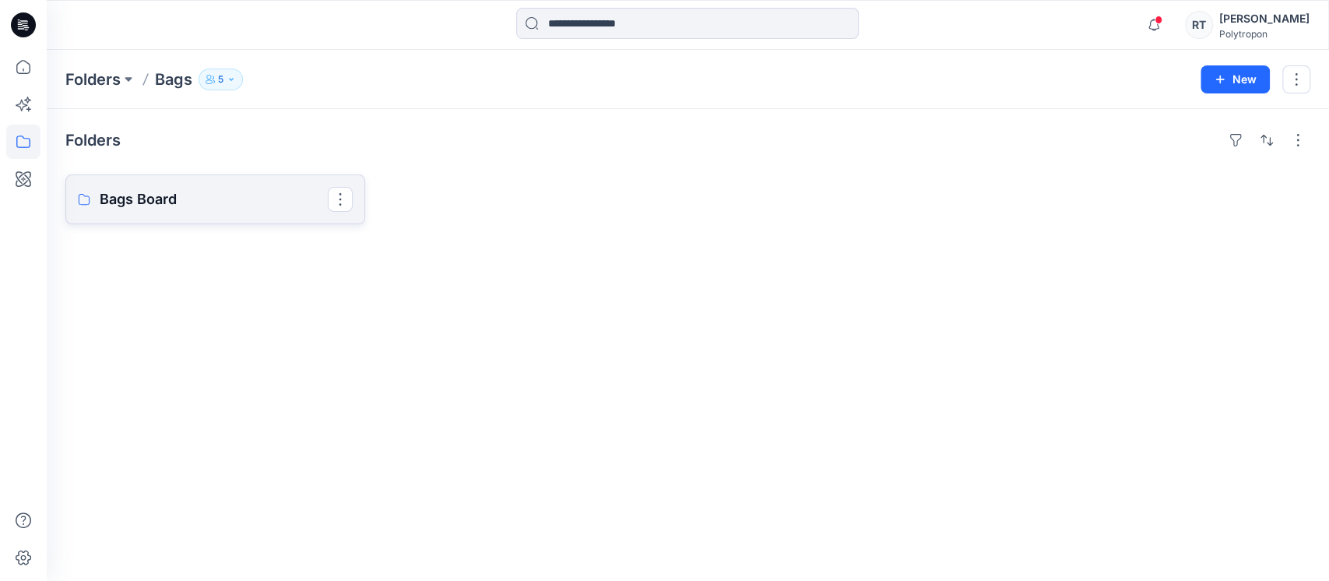
click at [168, 195] on p "Bags Board" at bounding box center [214, 199] width 228 height 22
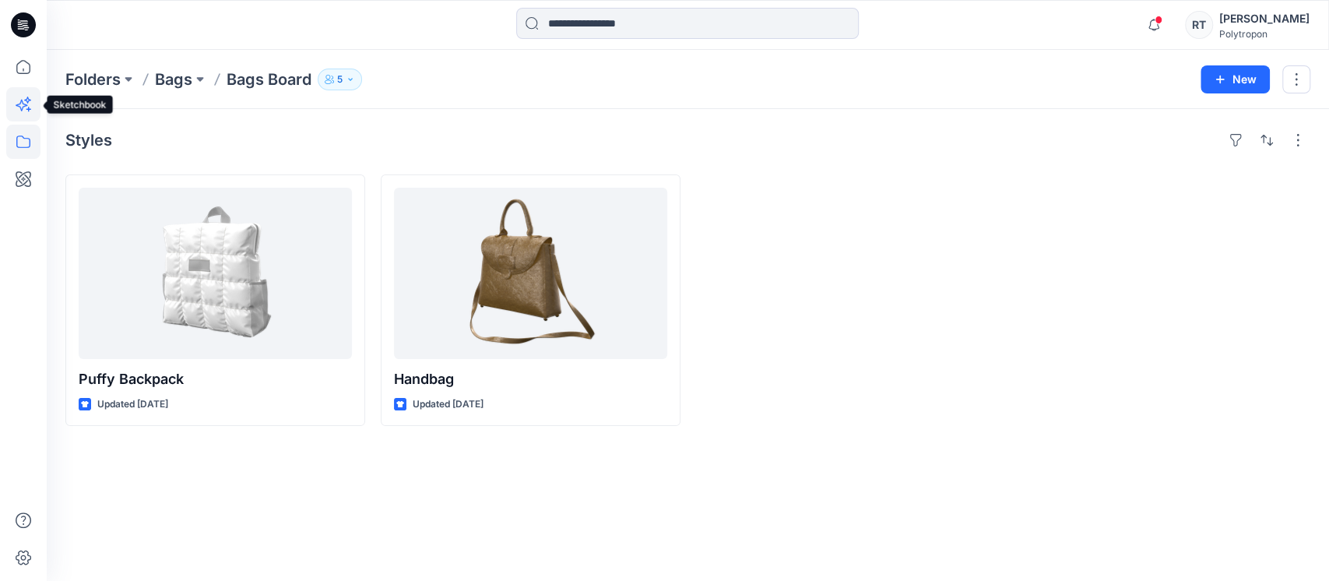
click at [19, 100] on icon at bounding box center [23, 104] width 34 height 34
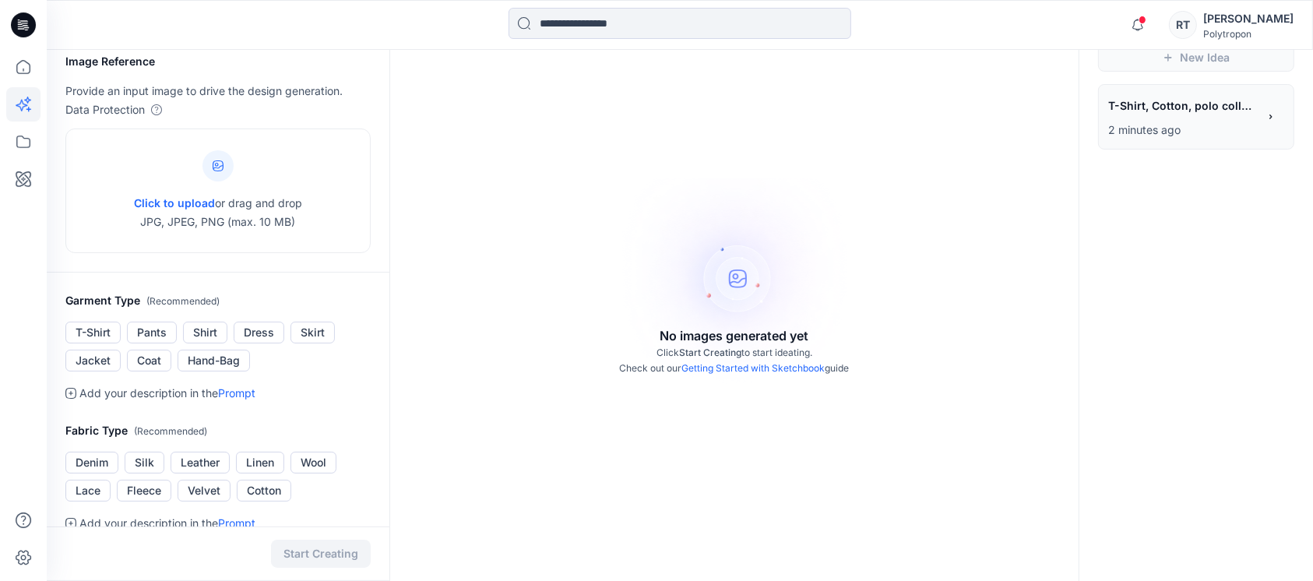
scroll to position [104, 0]
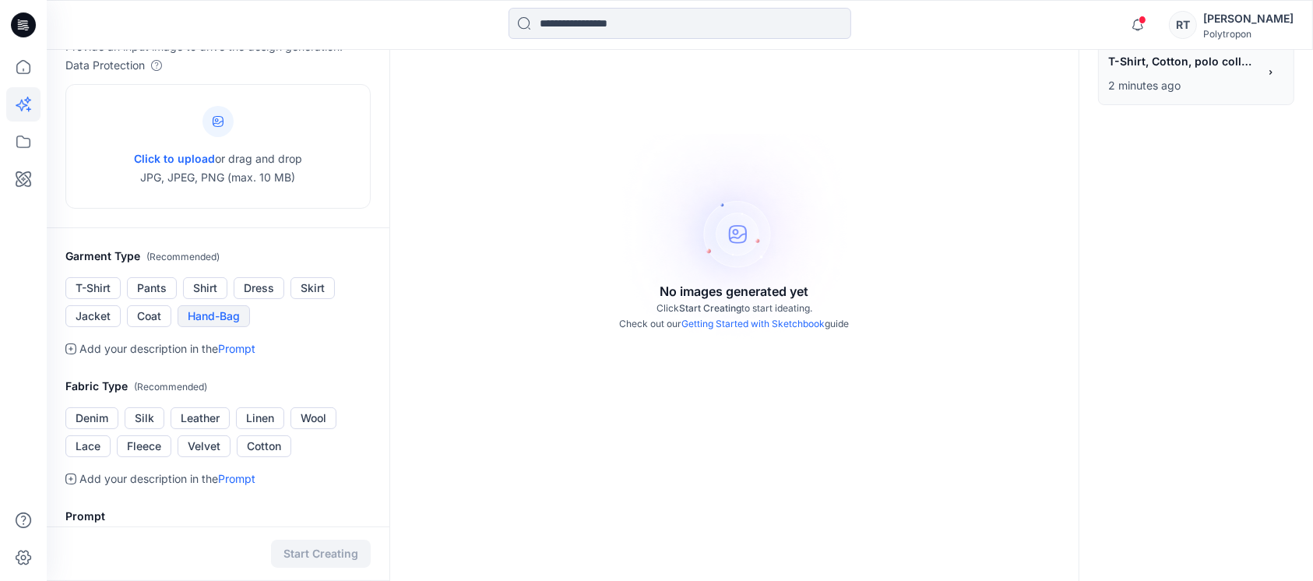
click at [206, 312] on button "Hand-Bag" at bounding box center [214, 316] width 72 height 22
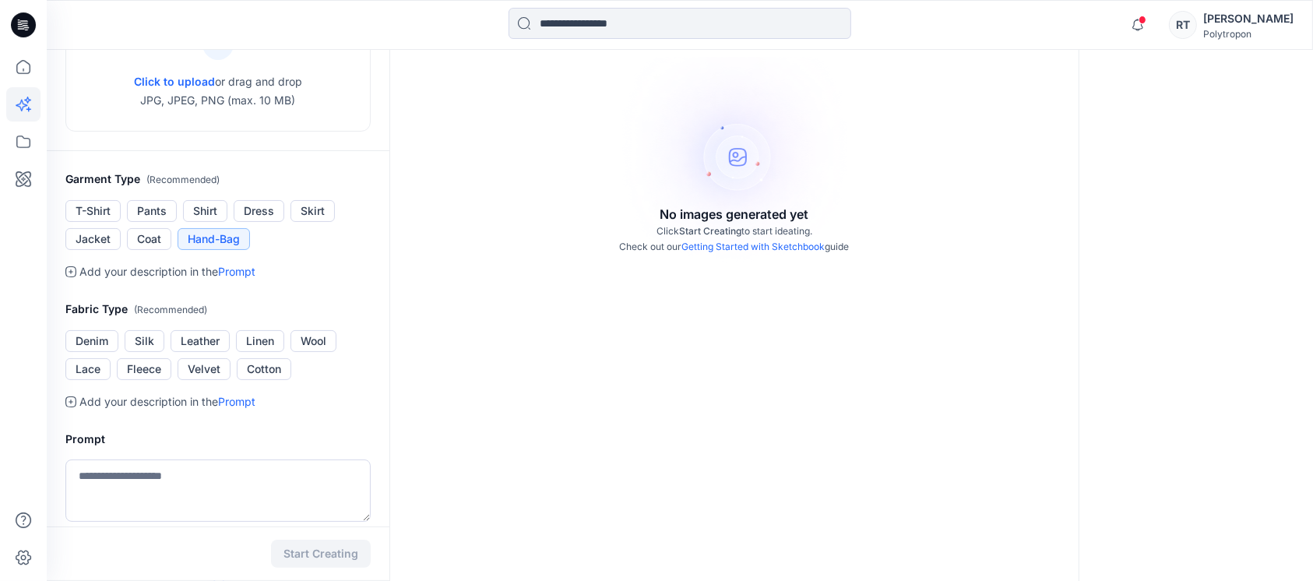
scroll to position [207, 0]
